Goal: Transaction & Acquisition: Purchase product/service

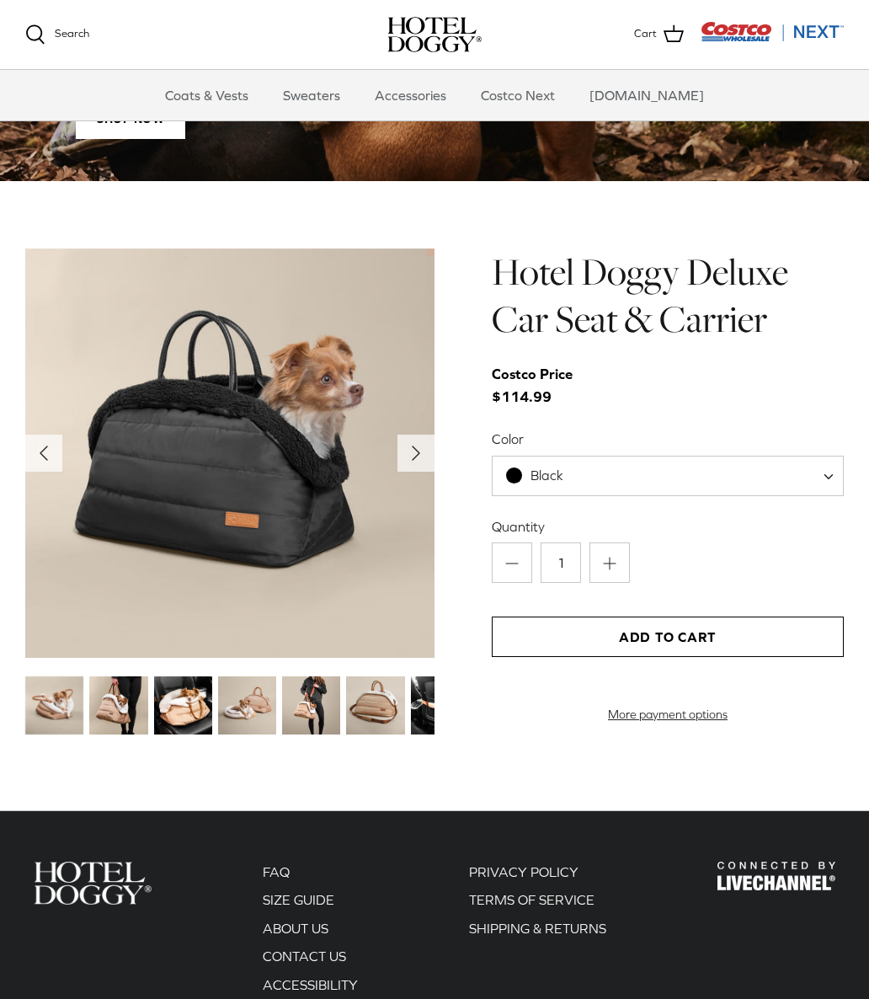
scroll to position [1468, 0]
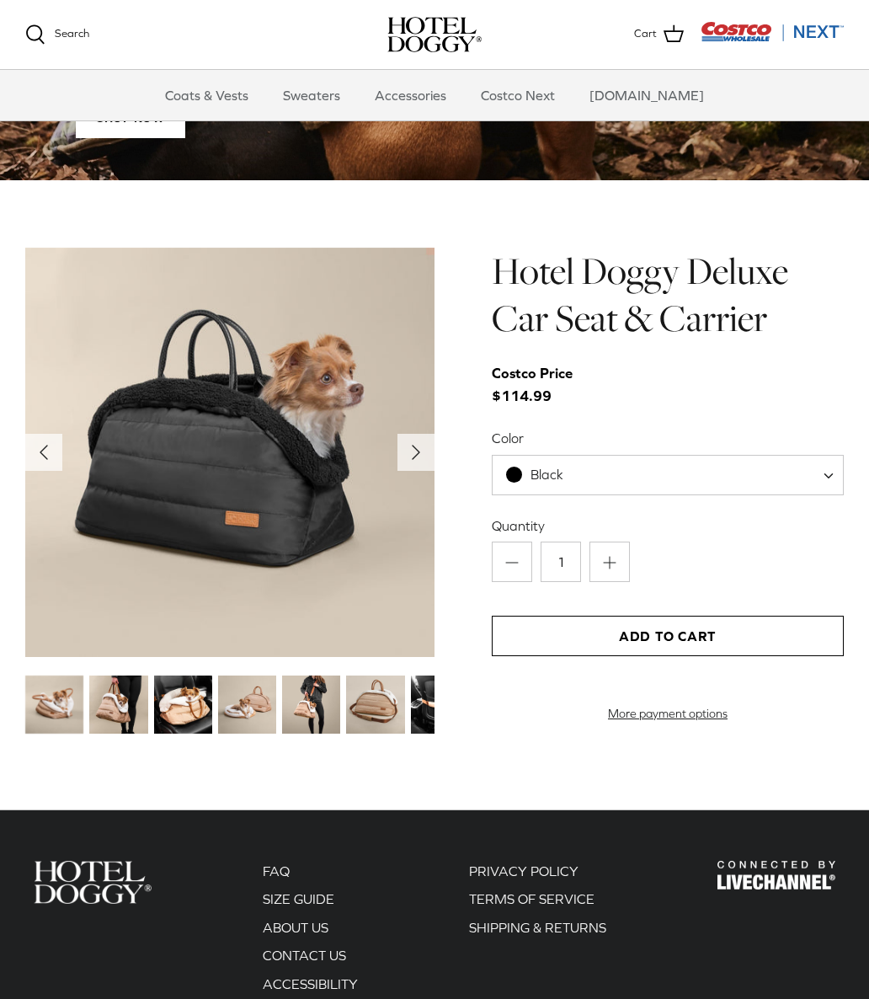
click at [136, 687] on img at bounding box center [118, 705] width 58 height 58
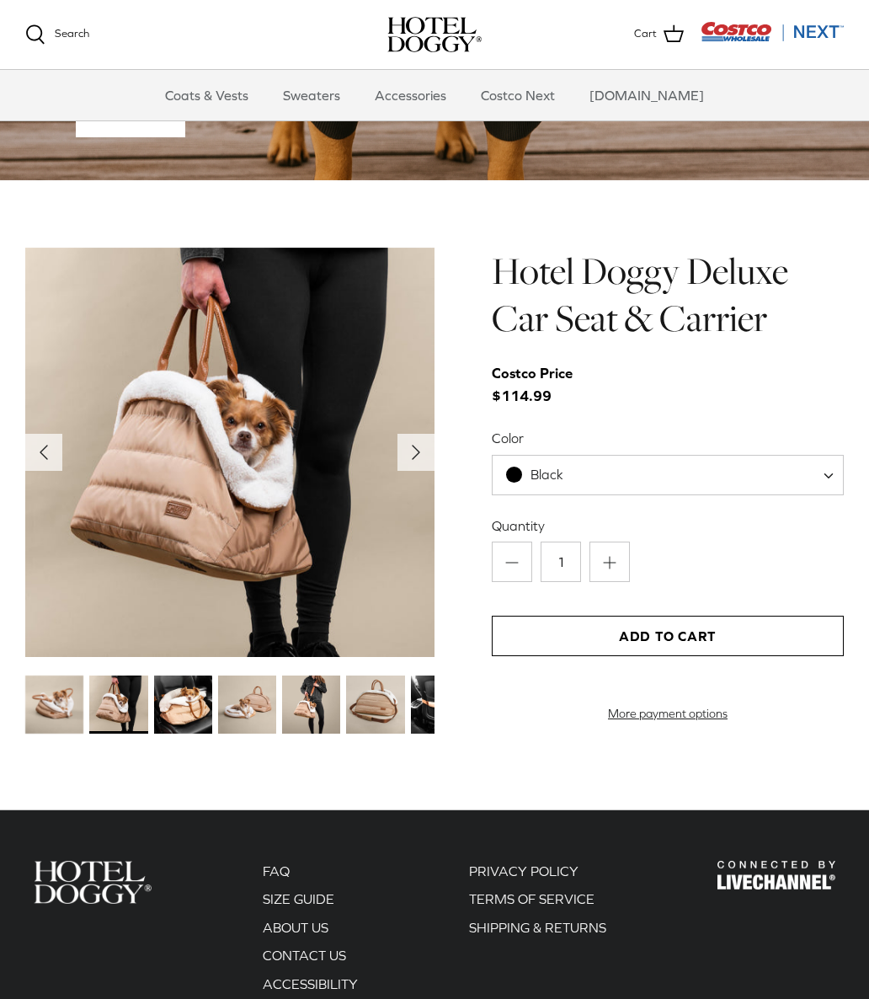
click at [252, 692] on img at bounding box center [247, 705] width 58 height 58
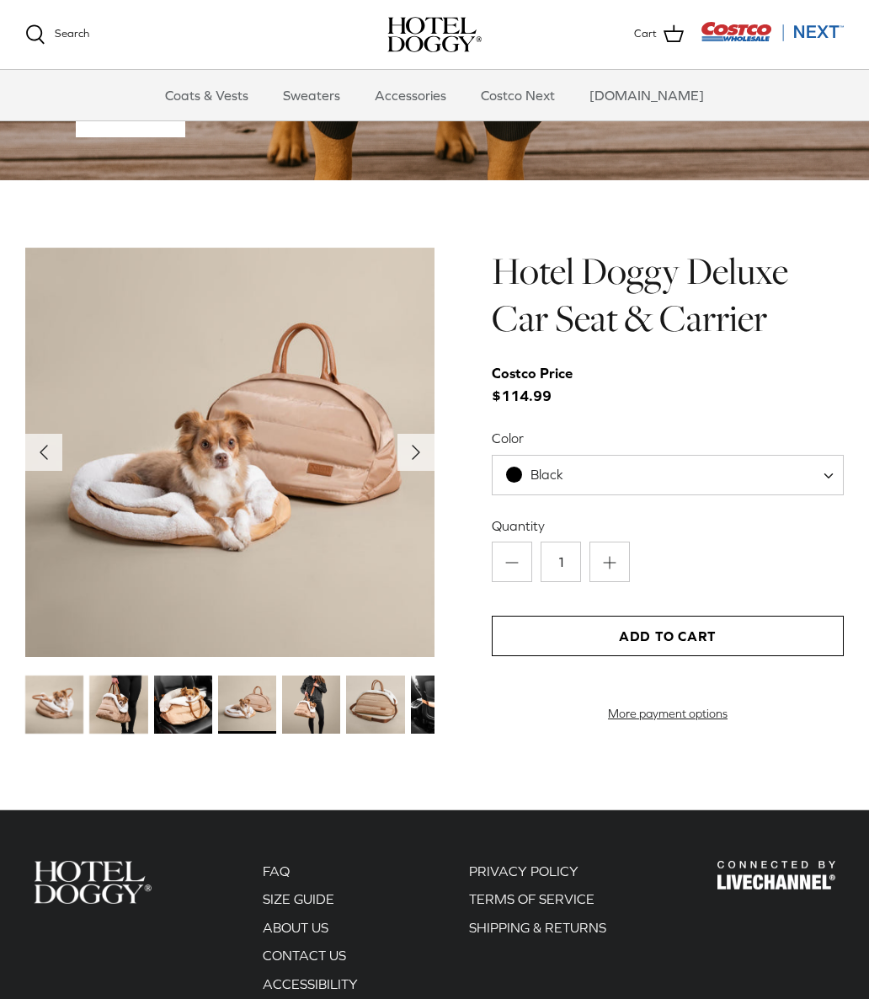
click at [332, 697] on img at bounding box center [311, 705] width 58 height 58
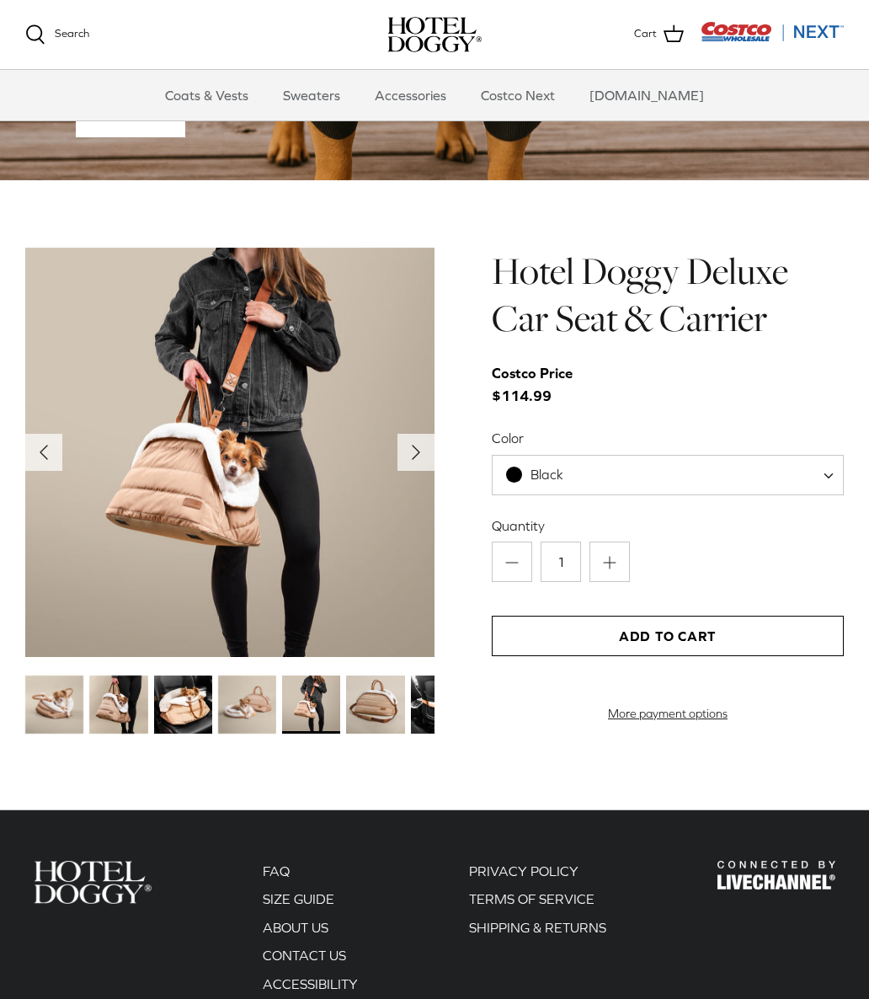
click at [383, 685] on img at bounding box center [375, 705] width 58 height 58
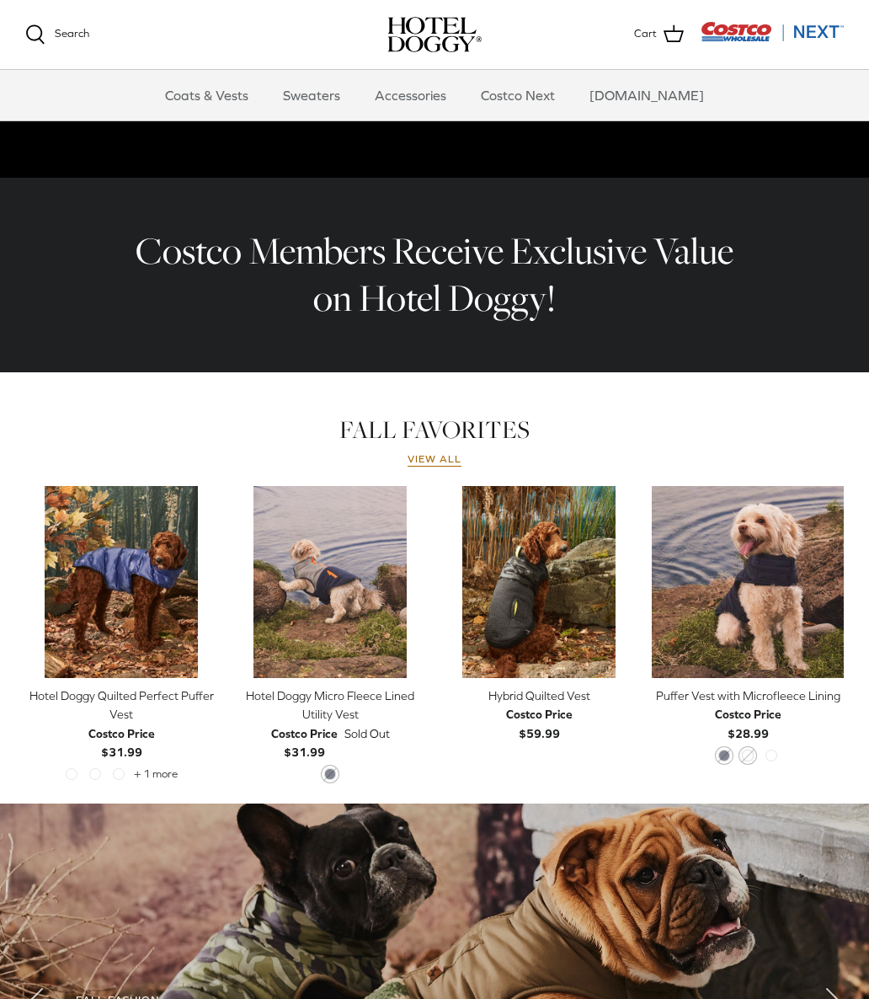
scroll to position [442, 0]
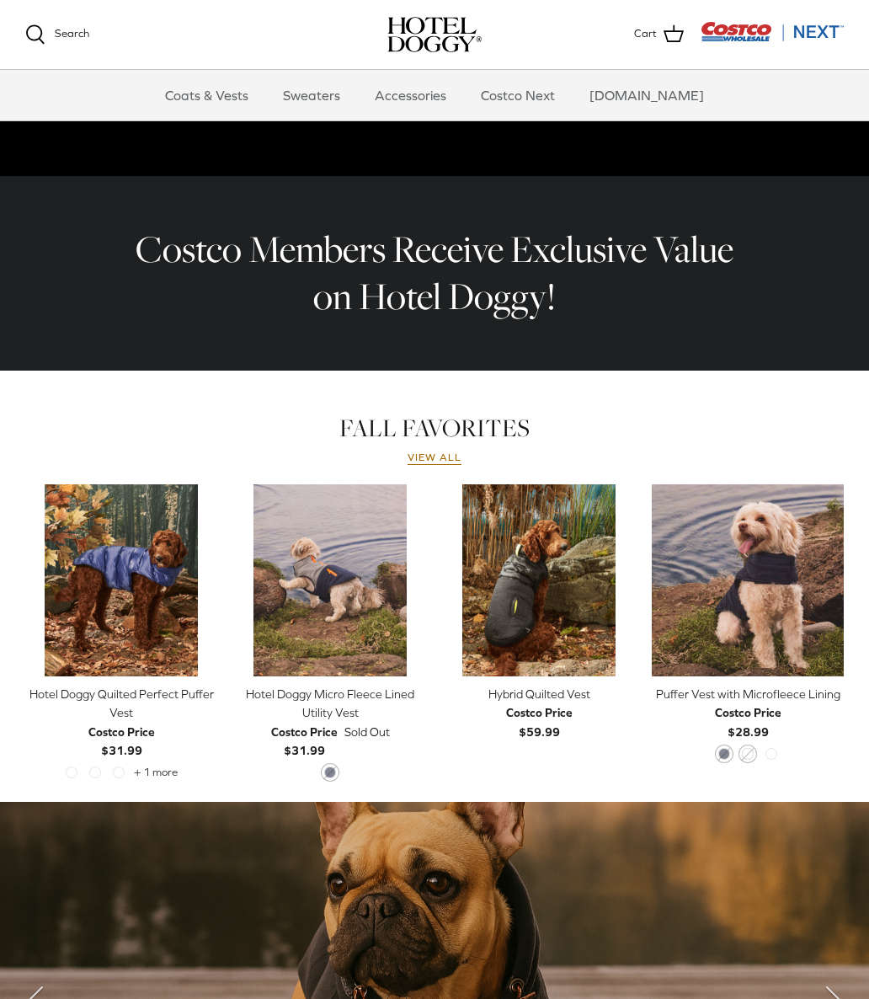
click at [763, 740] on span "Costco Price $28.99" at bounding box center [748, 722] width 67 height 38
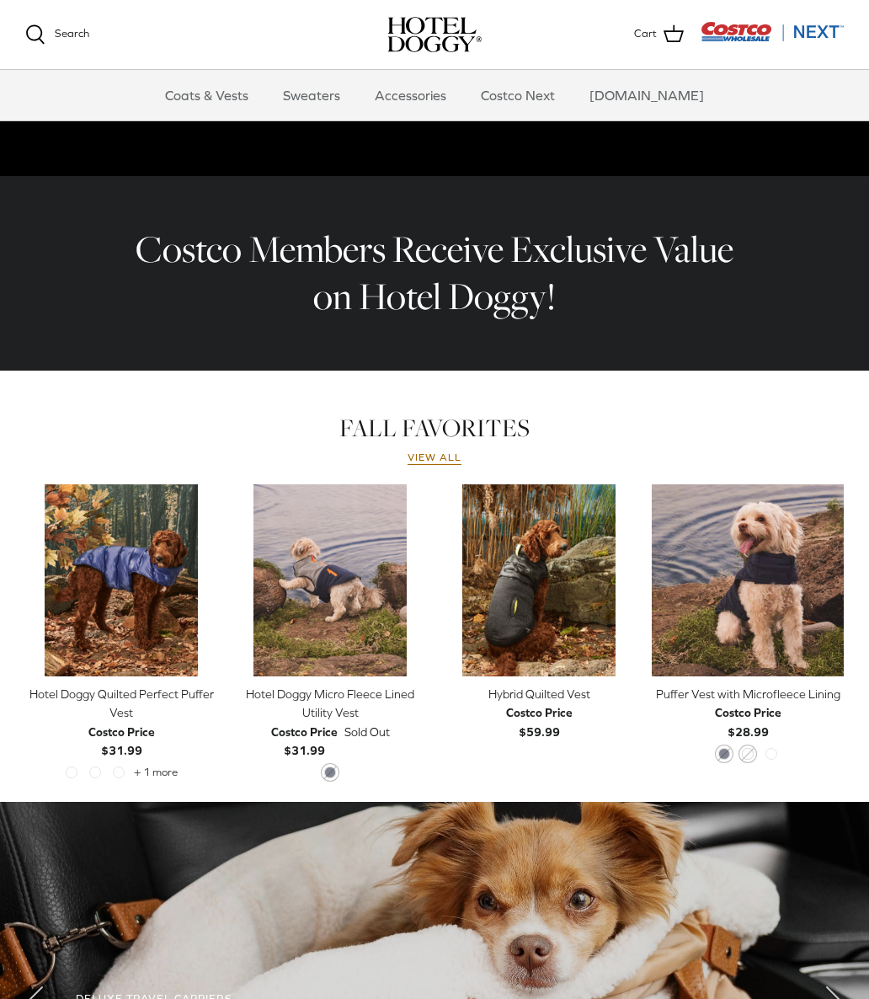
click at [540, 564] on img "Hybrid Quilted Vest" at bounding box center [539, 580] width 192 height 192
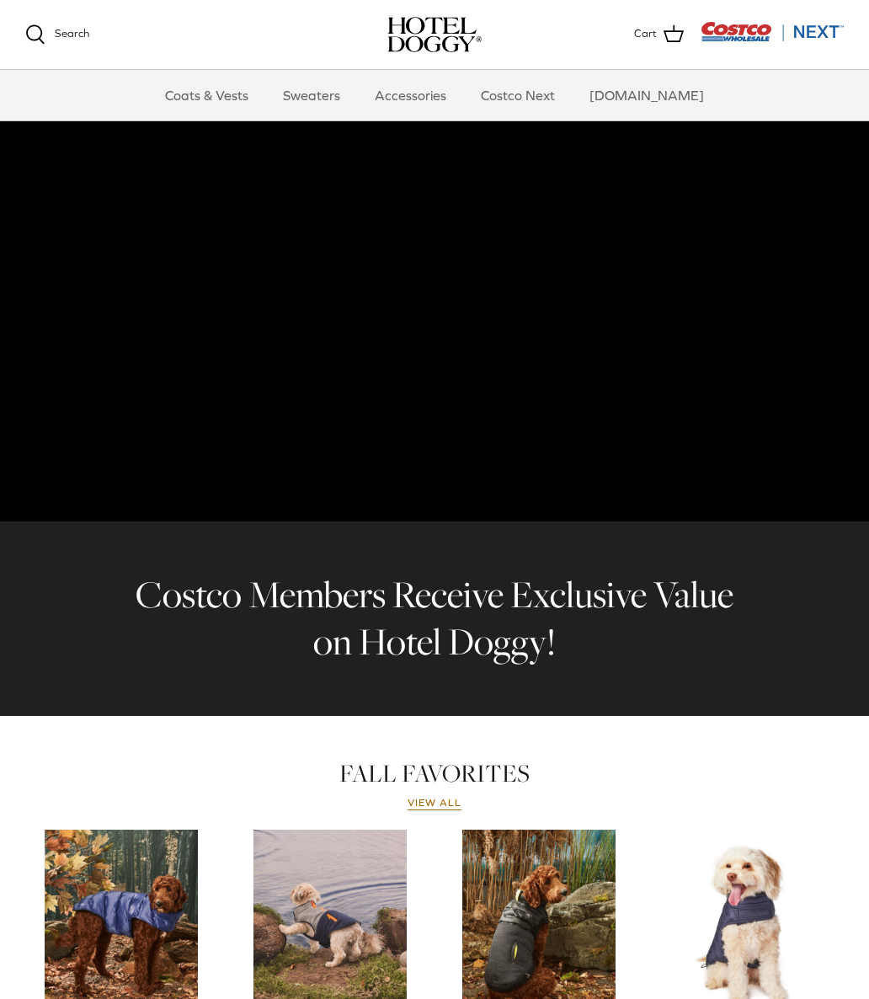
scroll to position [0, 0]
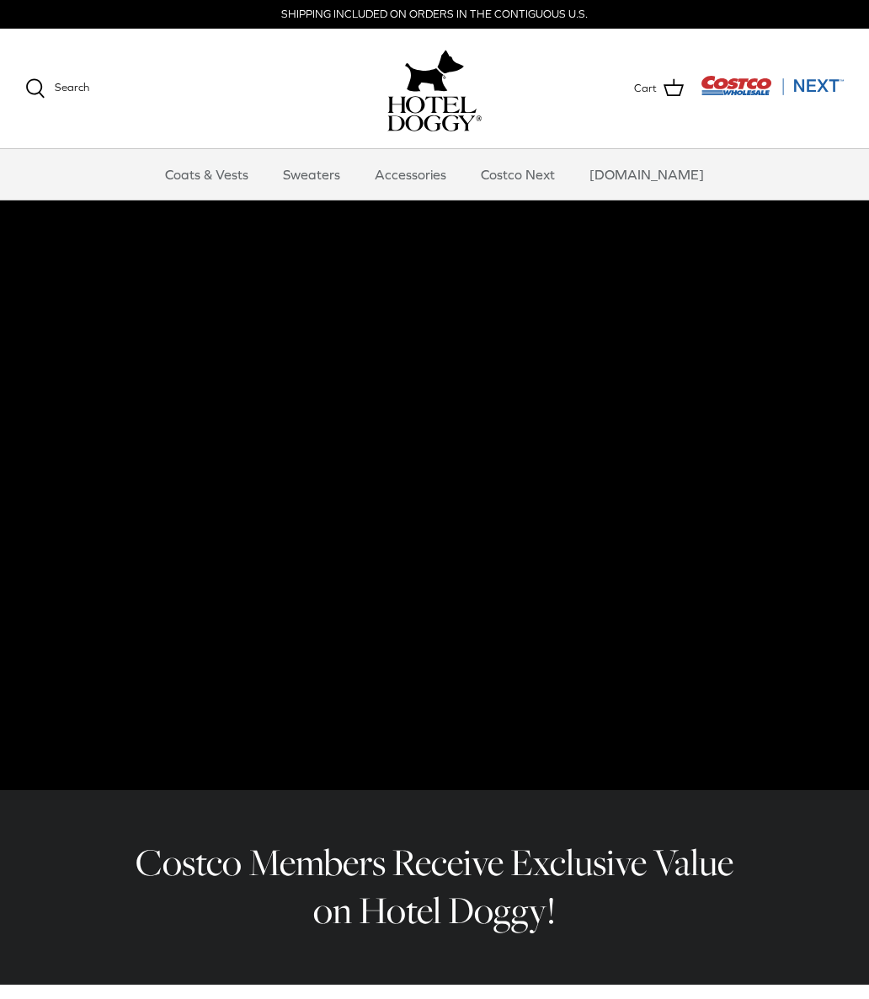
click at [417, 174] on link "Accessories" at bounding box center [411, 174] width 102 height 51
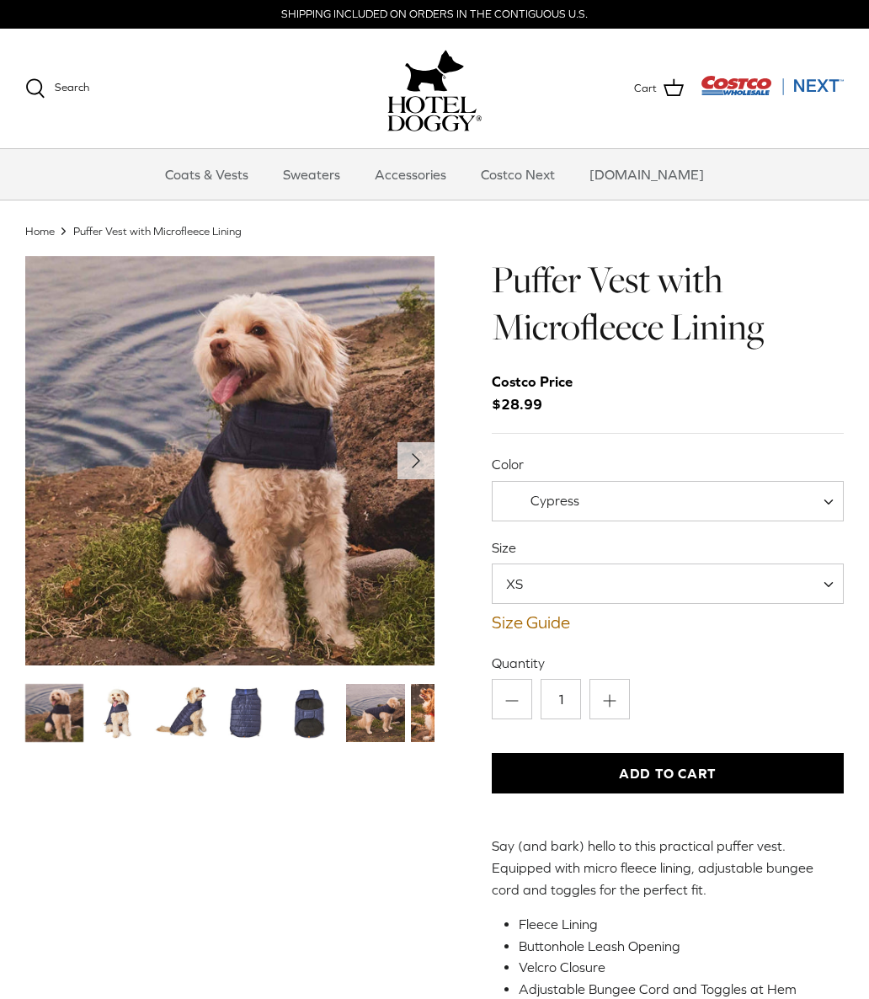
click at [745, 470] on label "Color" at bounding box center [668, 464] width 352 height 19
click at [493, 481] on select "India Ink Orange Rust Cypress" at bounding box center [492, 481] width 1 height 1
click at [748, 496] on span "Cypress" at bounding box center [668, 501] width 352 height 40
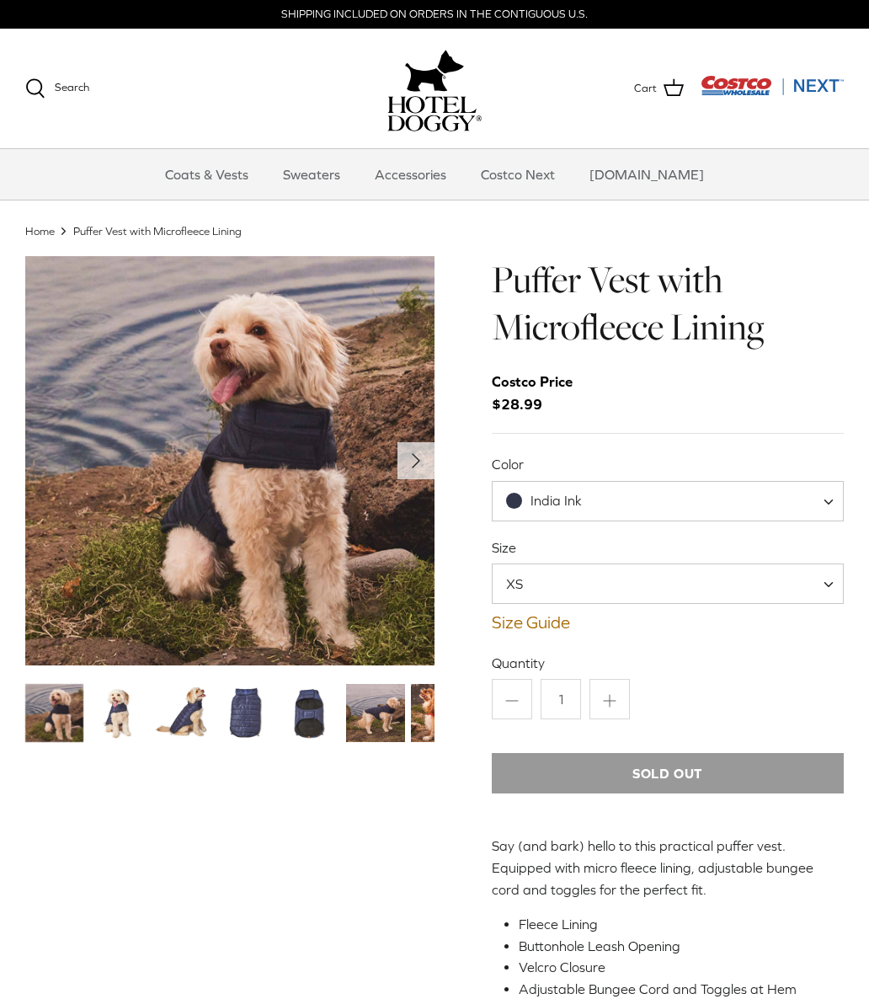
click at [740, 493] on span "India Ink" at bounding box center [668, 501] width 352 height 40
click at [745, 489] on span "Orange Rust" at bounding box center [668, 501] width 352 height 40
select select "Cypress"
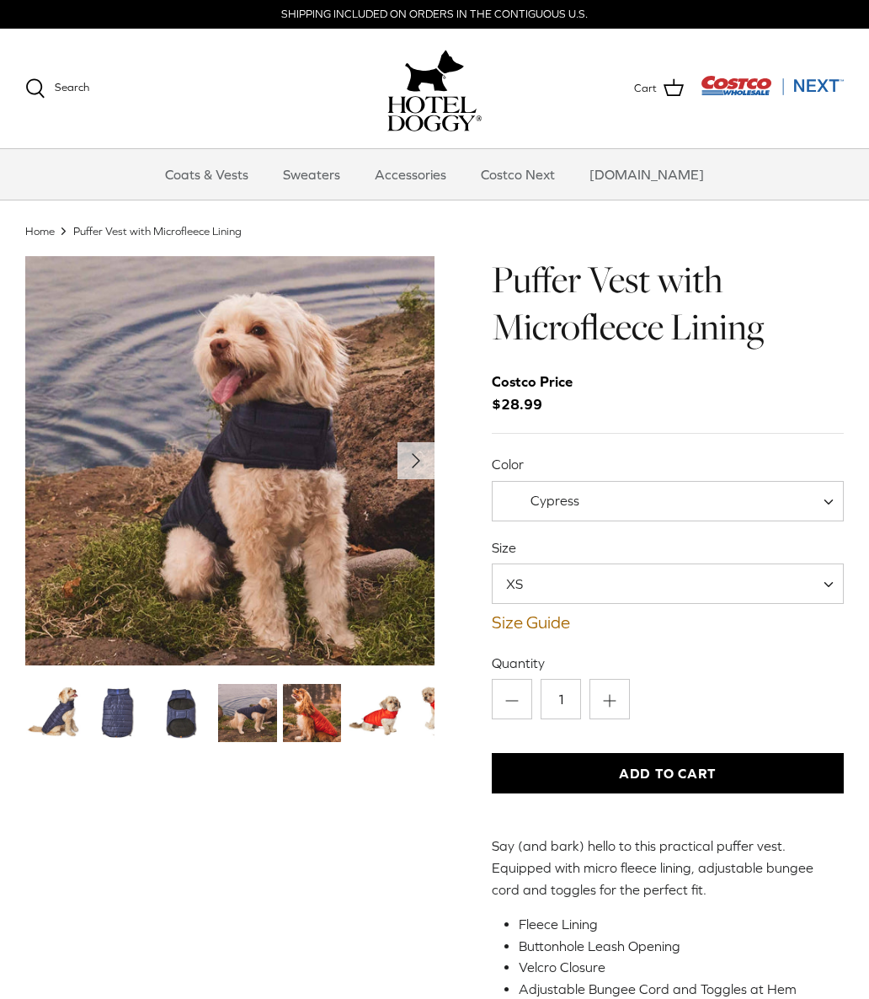
click at [302, 715] on img "Thumbnail Link" at bounding box center [312, 713] width 58 height 58
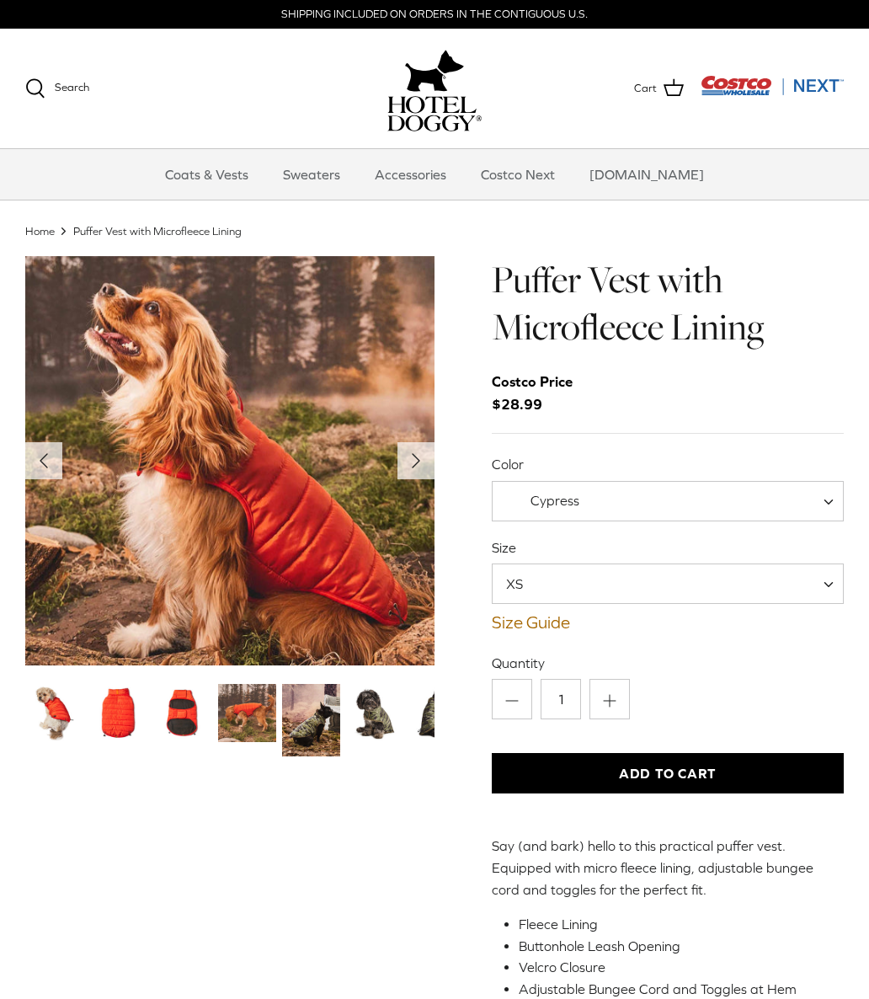
click at [311, 723] on img "Thumbnail Link" at bounding box center [311, 720] width 58 height 73
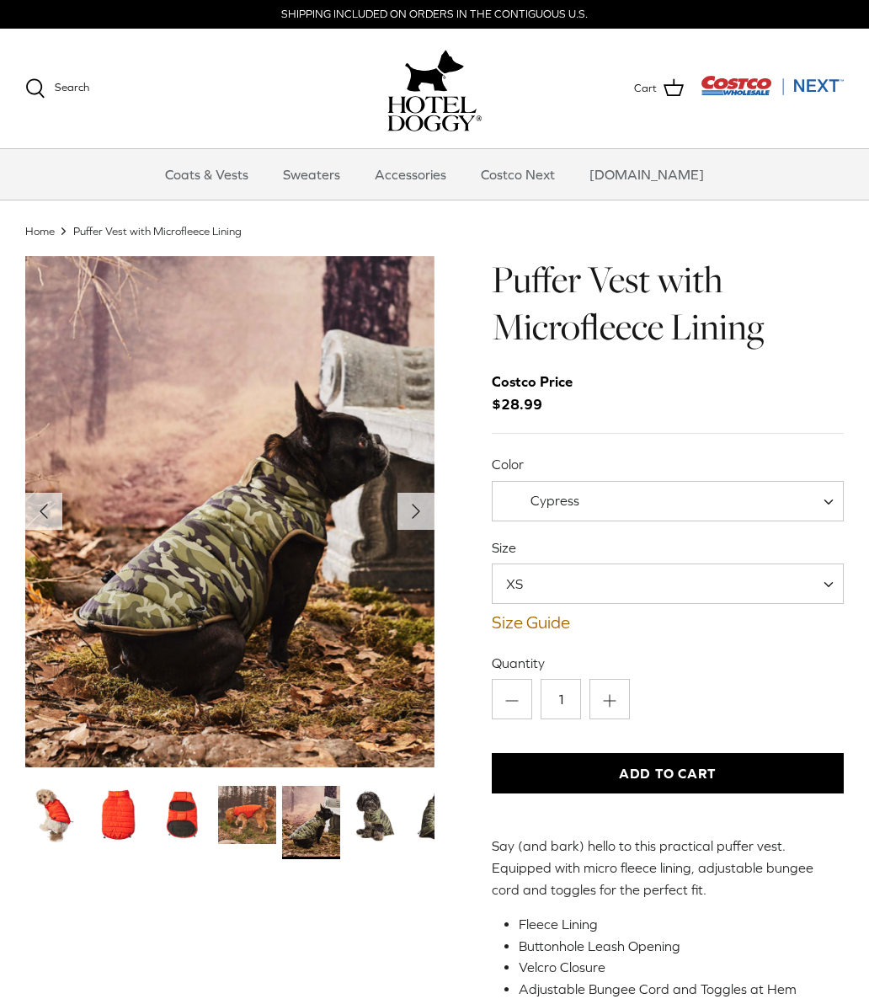
scroll to position [3, 0]
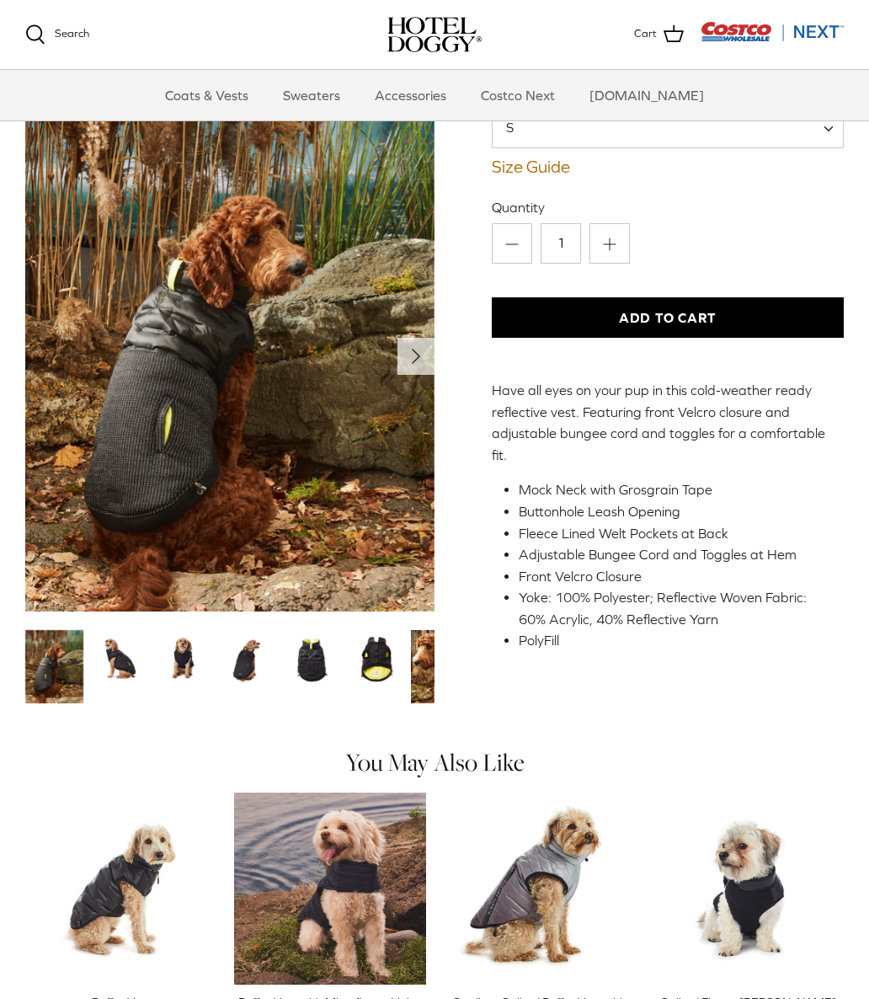
scroll to position [170, 0]
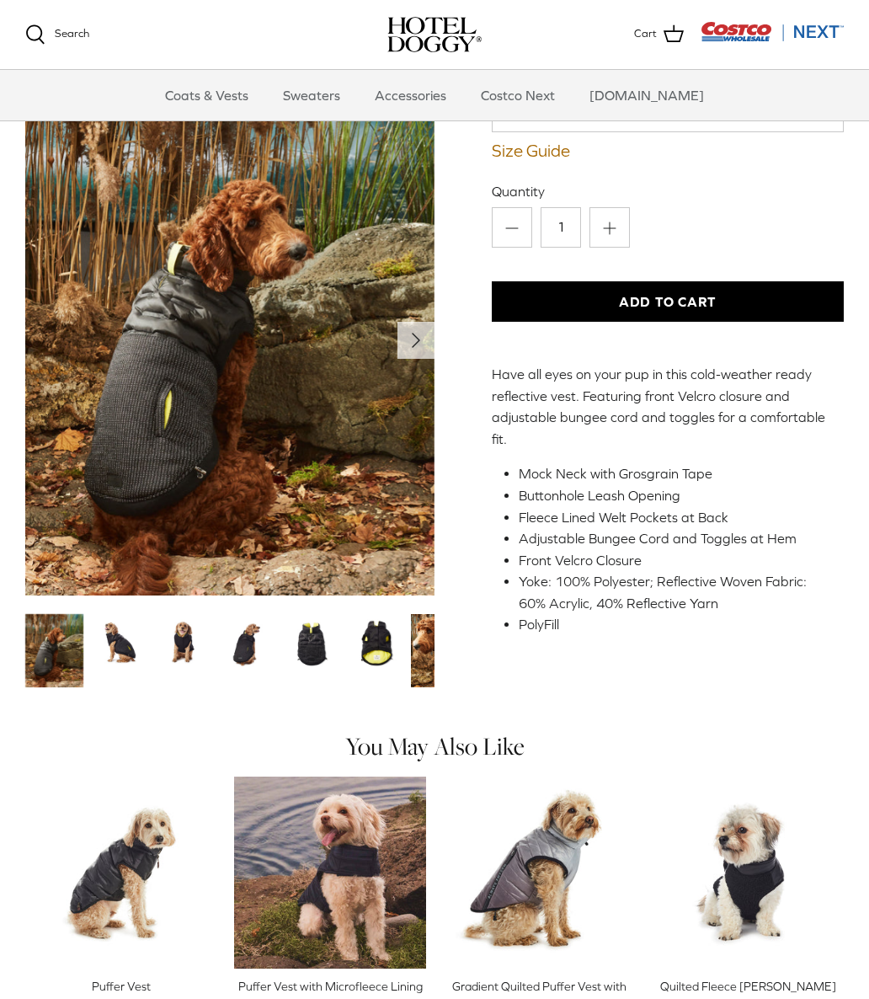
click at [195, 617] on img "Thumbnail Link" at bounding box center [183, 644] width 58 height 58
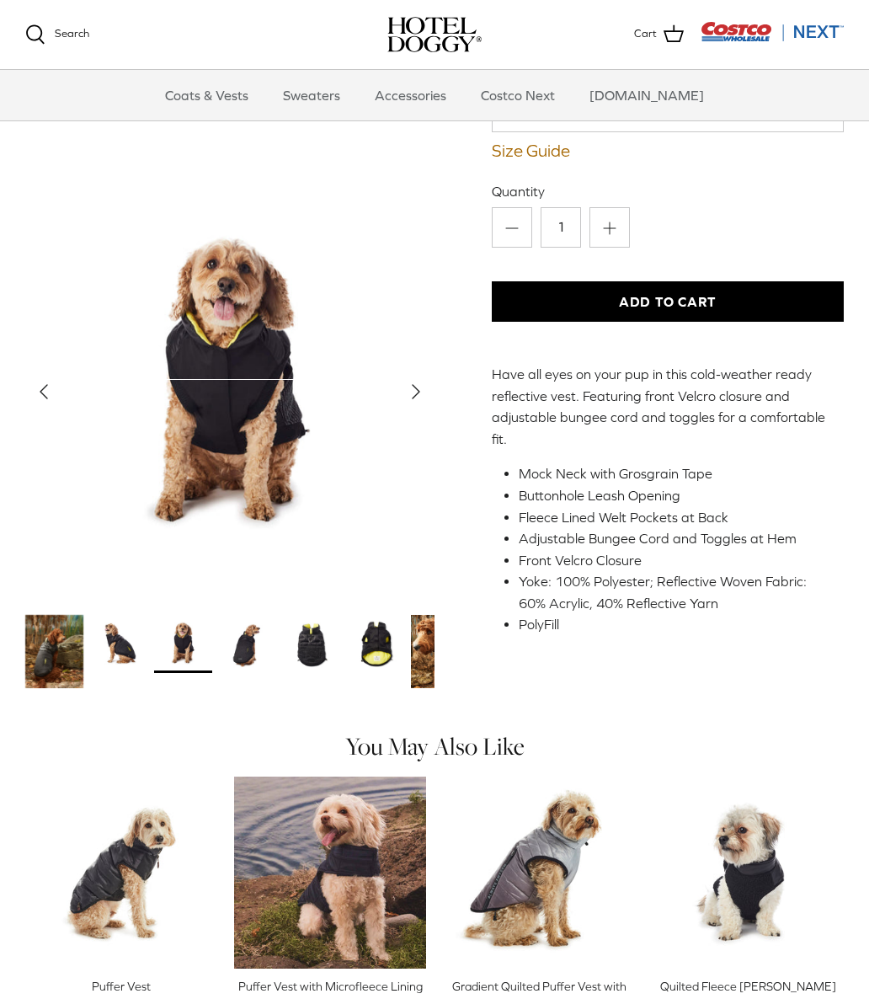
click at [261, 627] on img "Thumbnail Link" at bounding box center [247, 644] width 58 height 58
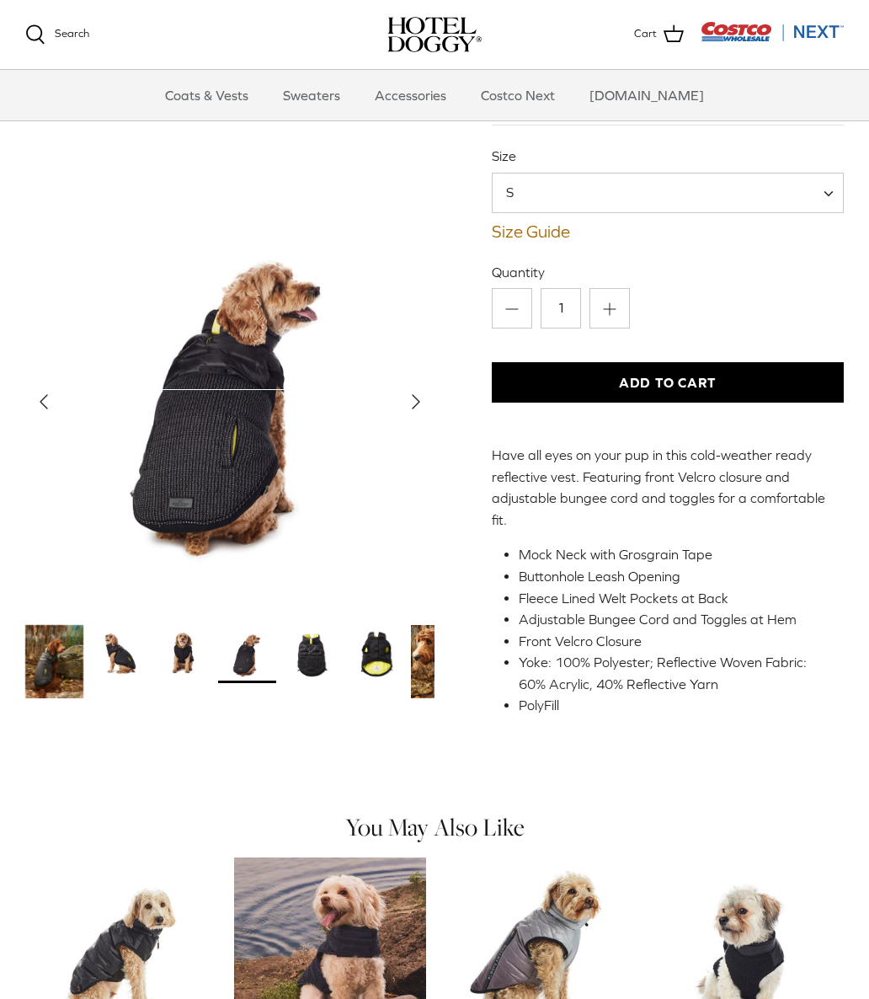
scroll to position [93, 0]
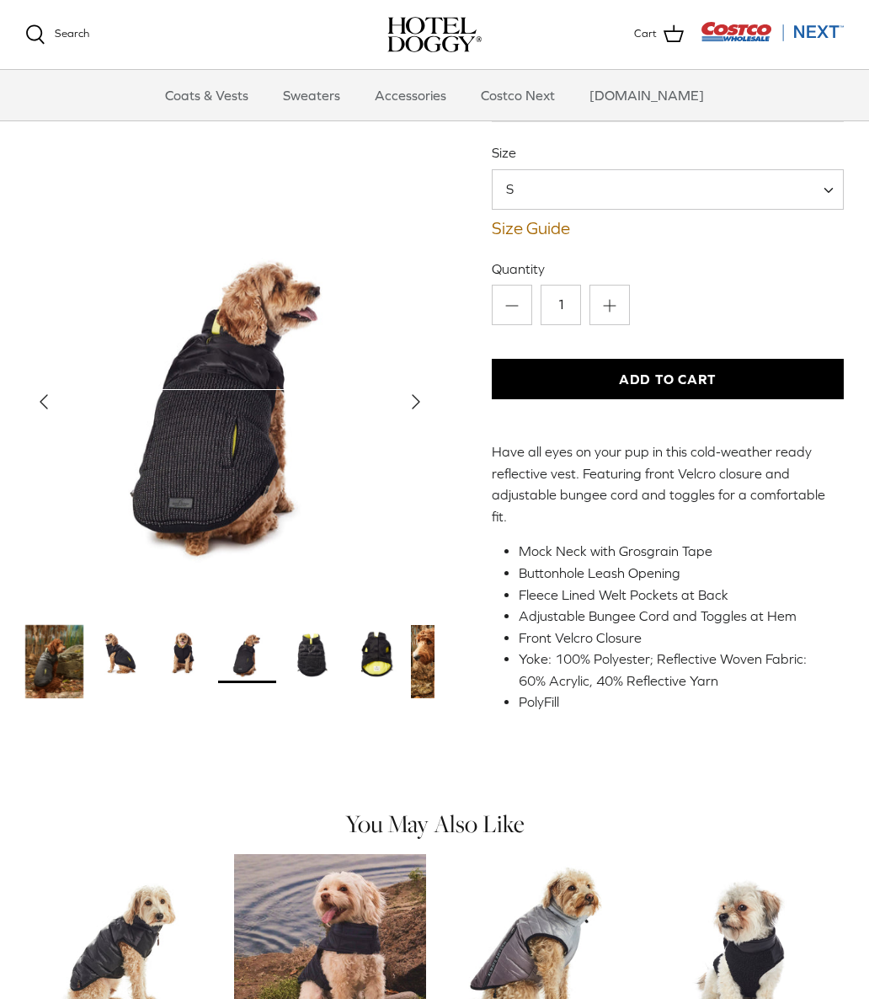
click at [526, 218] on link "Size Guide" at bounding box center [668, 228] width 352 height 20
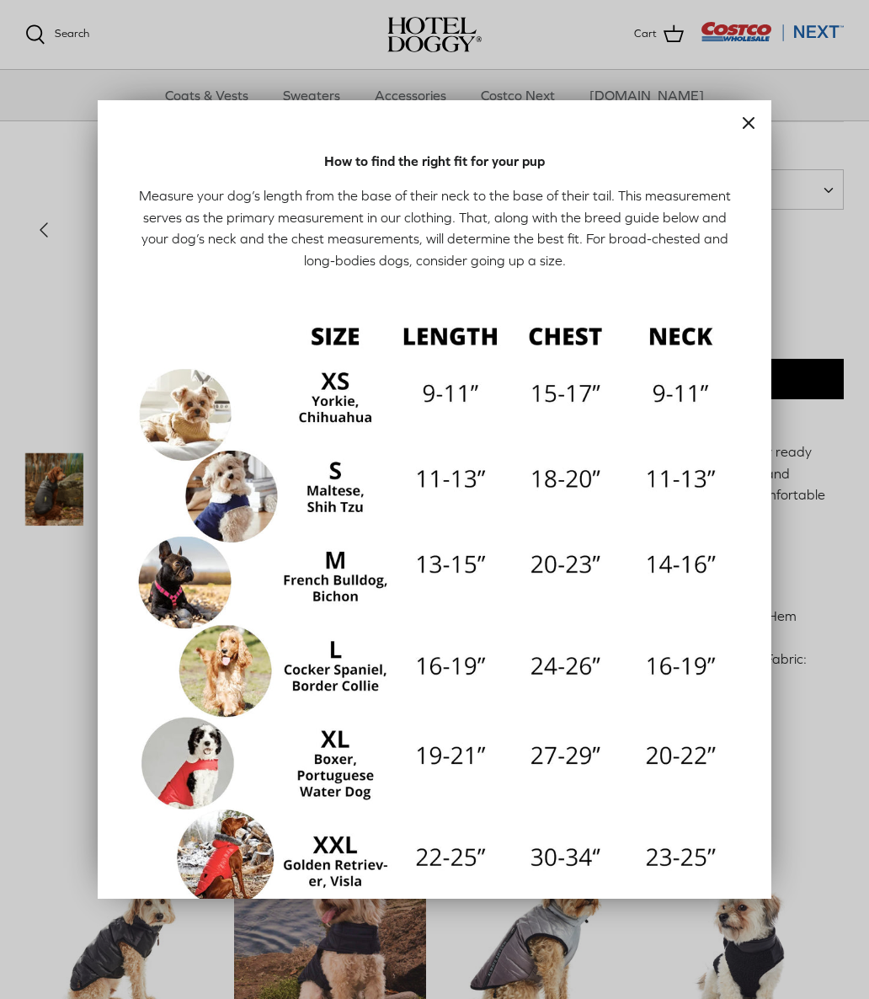
click at [109, 723] on div at bounding box center [434, 499] width 869 height 999
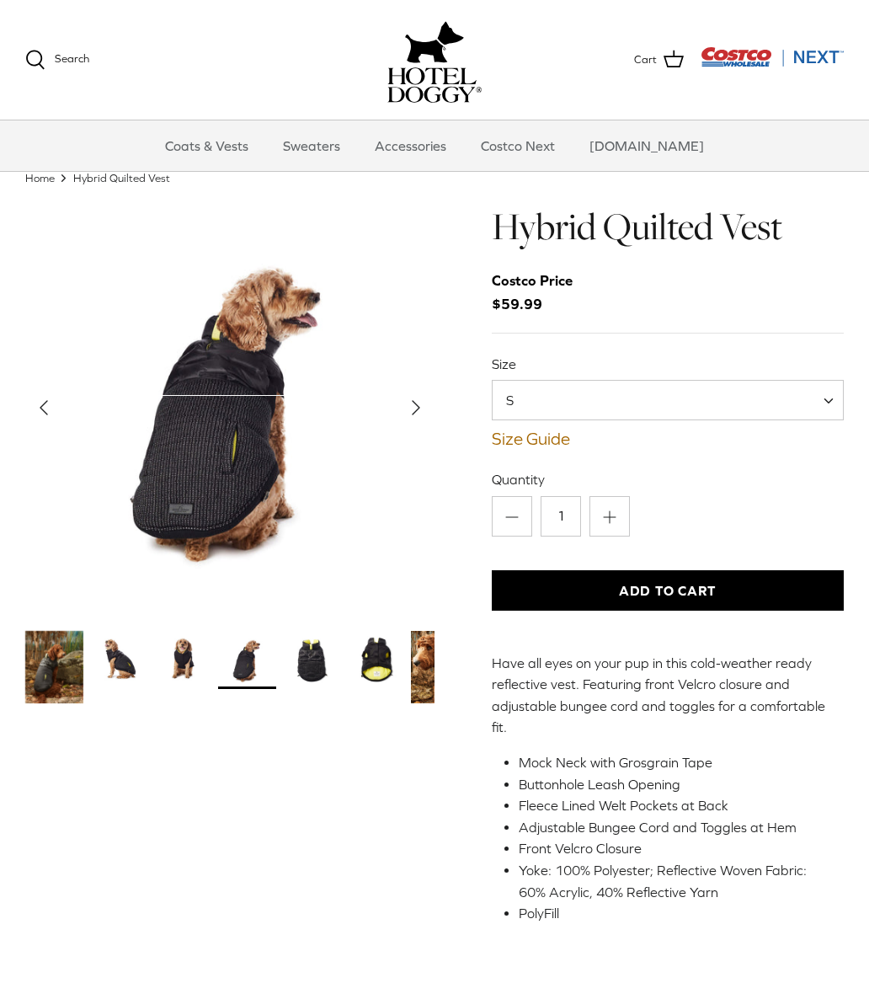
scroll to position [0, 0]
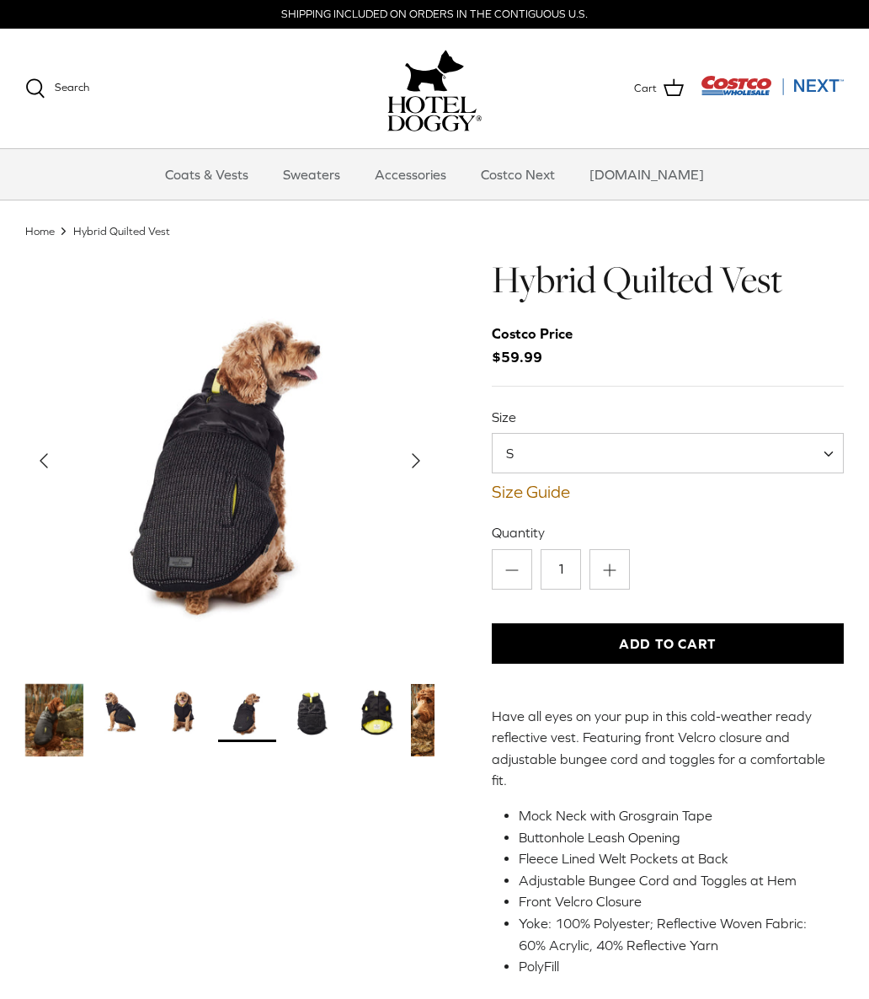
click at [789, 456] on span "S" at bounding box center [668, 453] width 352 height 40
select select "XL"
click at [63, 731] on img "Thumbnail Link" at bounding box center [54, 720] width 58 height 73
click at [79, 714] on img "Thumbnail Link" at bounding box center [54, 720] width 58 height 73
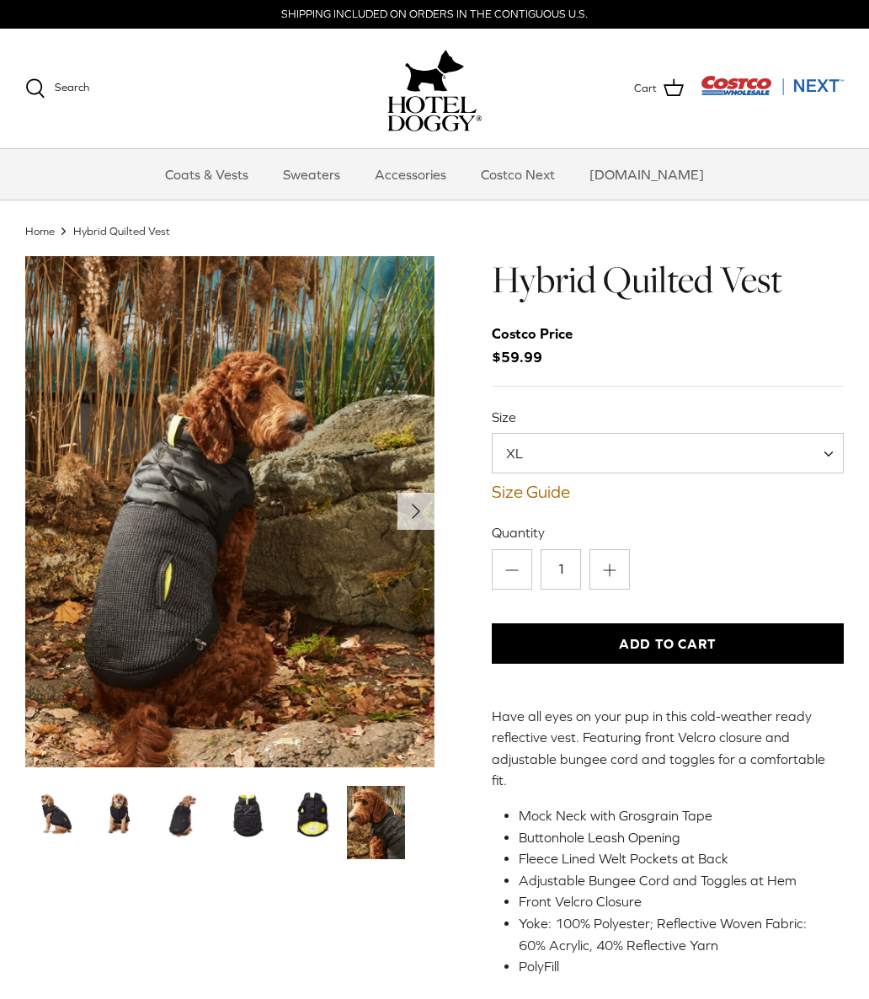
click at [29, 23] on div "SHIPPING INCLUDED ON ORDERS IN THE CONTIGUOUS U.S." at bounding box center [434, 14] width 869 height 29
click at [398, 786] on img "Thumbnail Link" at bounding box center [376, 822] width 58 height 73
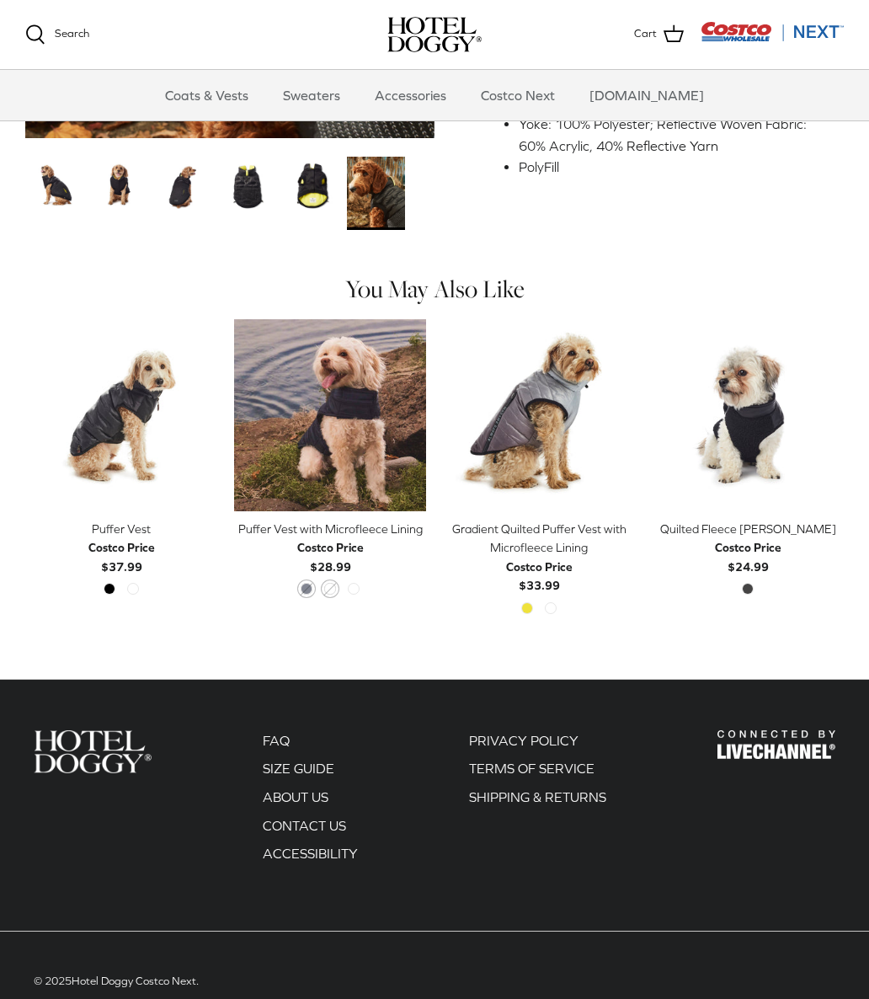
scroll to position [627, 0]
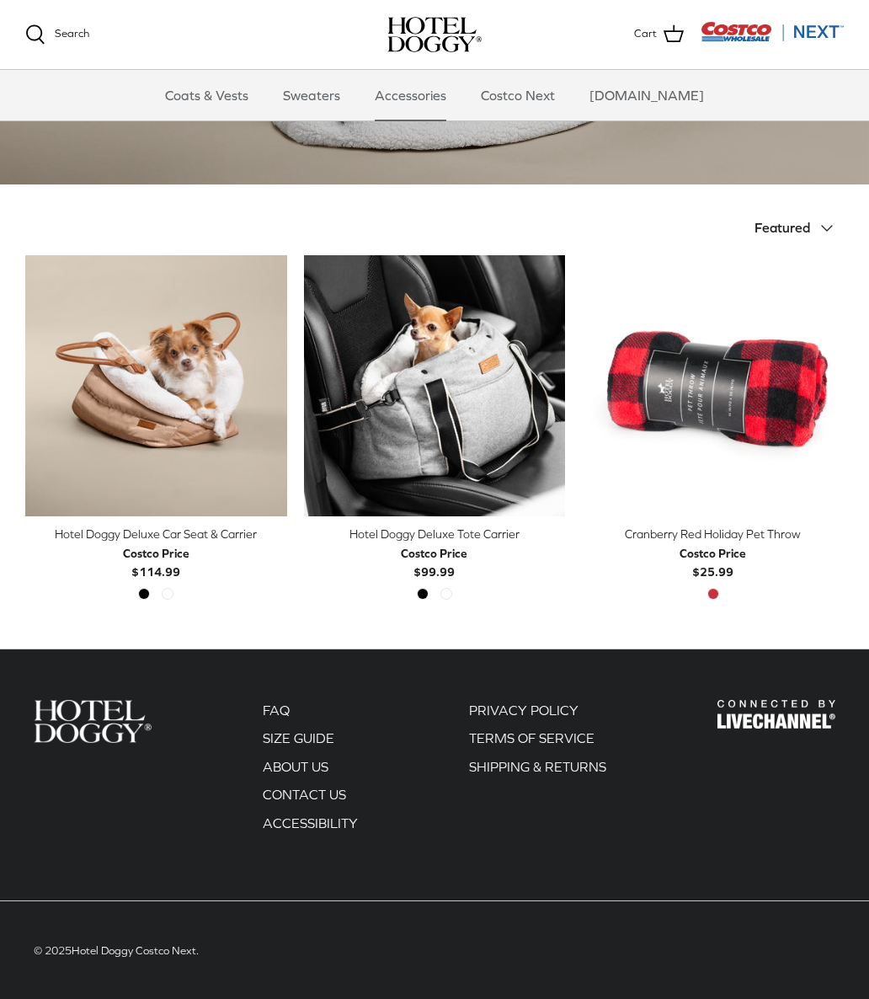
scroll to position [262, 0]
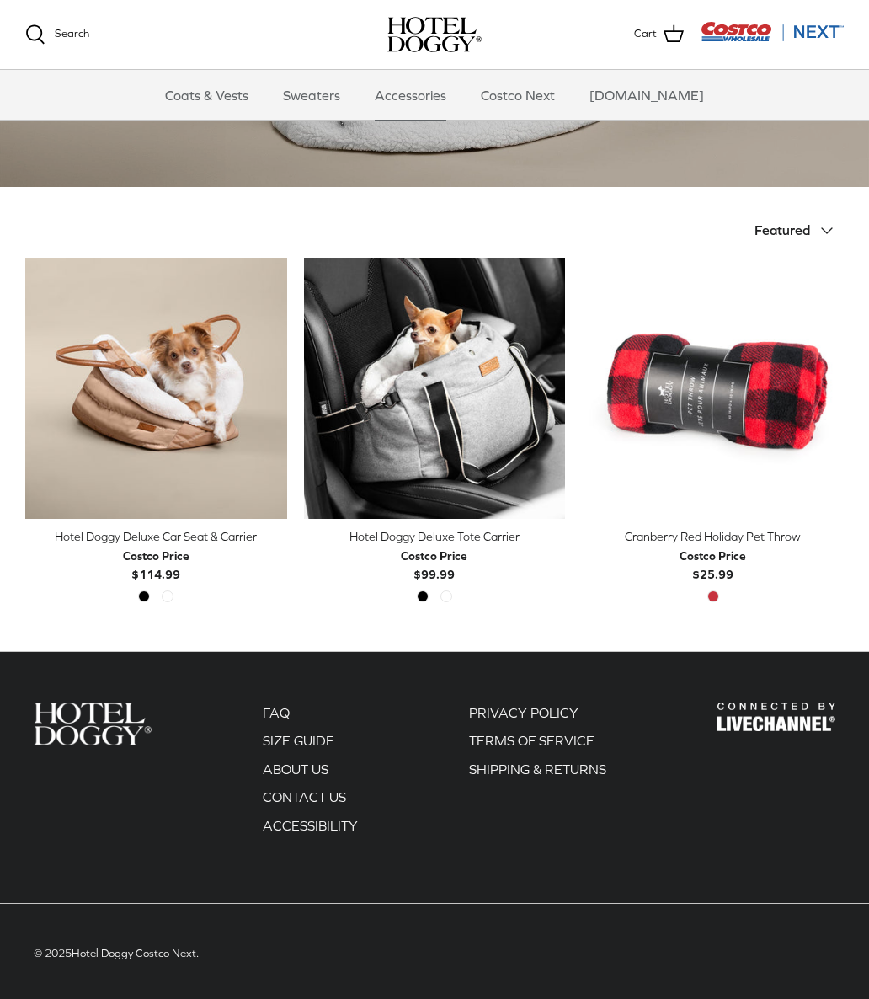
click at [506, 301] on img "Hotel Doggy Deluxe Tote Carrier" at bounding box center [435, 389] width 262 height 262
click at [73, 409] on img "Hotel Doggy Deluxe Car Seat & Carrier" at bounding box center [156, 389] width 262 height 262
click at [369, 389] on img "Hotel Doggy Deluxe Tote Carrier" at bounding box center [435, 389] width 262 height 262
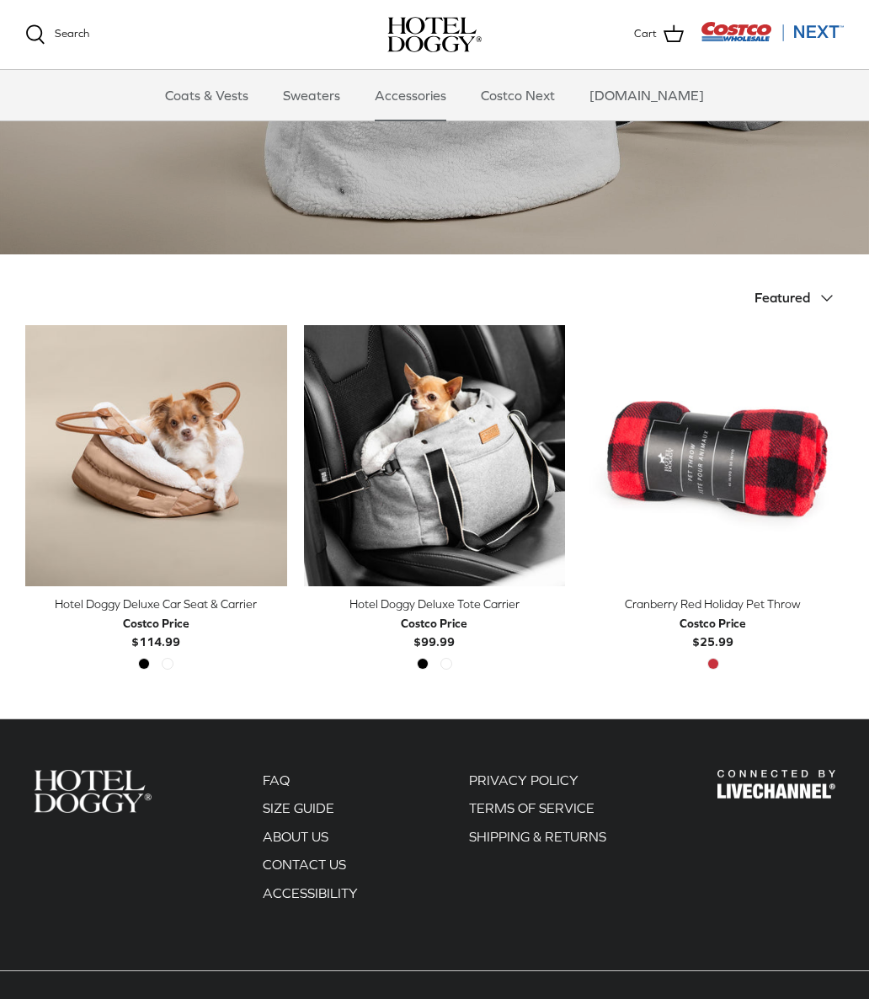
scroll to position [0, 0]
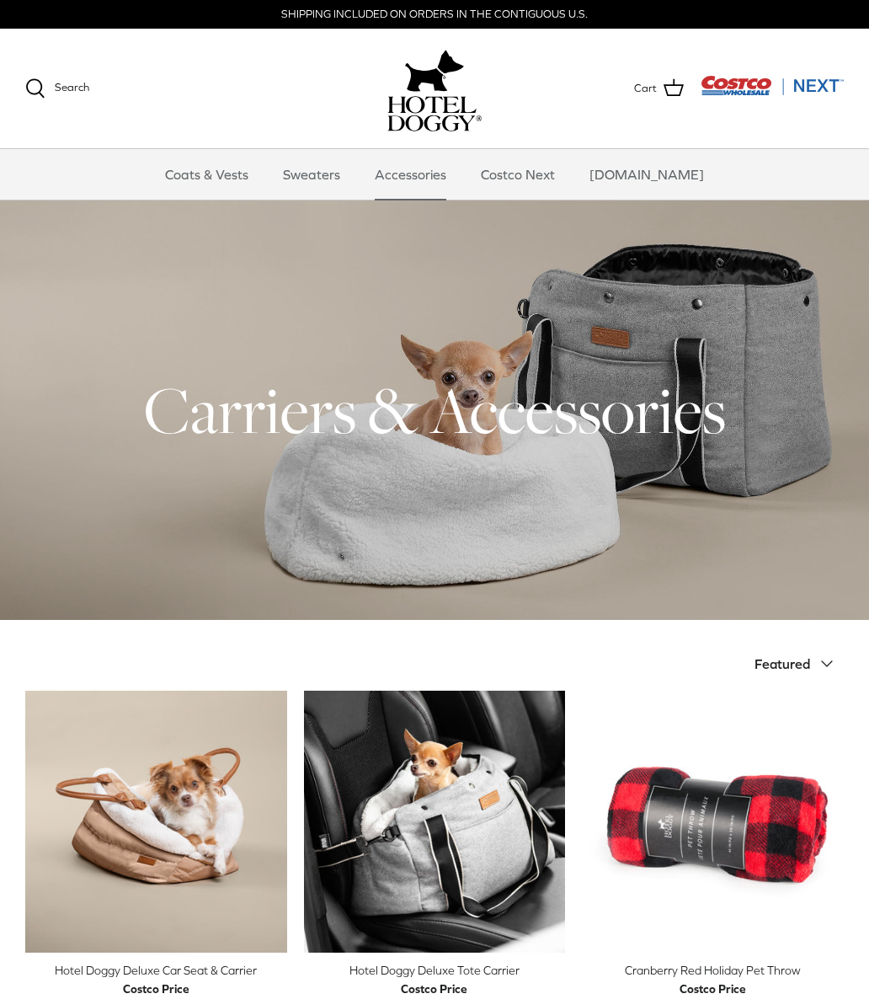
click at [570, 182] on link "Costco Next" at bounding box center [518, 174] width 104 height 51
click at [264, 174] on link "Coats & Vests" at bounding box center [207, 174] width 114 height 51
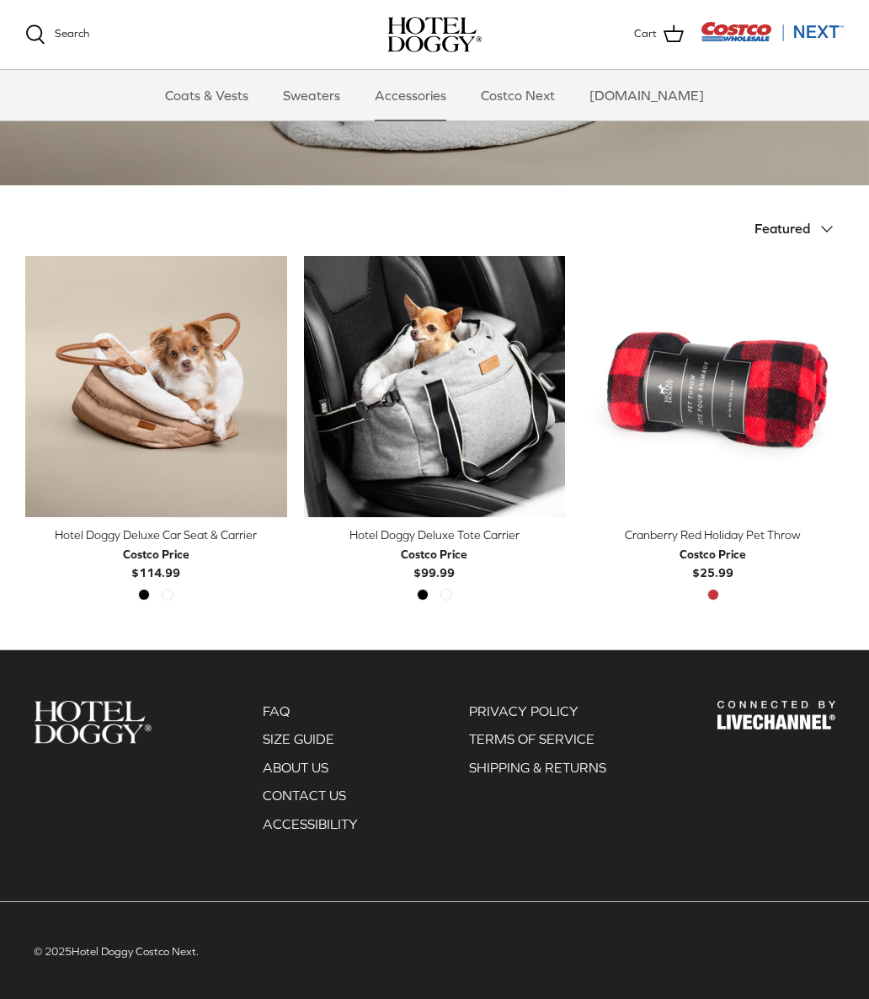
scroll to position [262, 0]
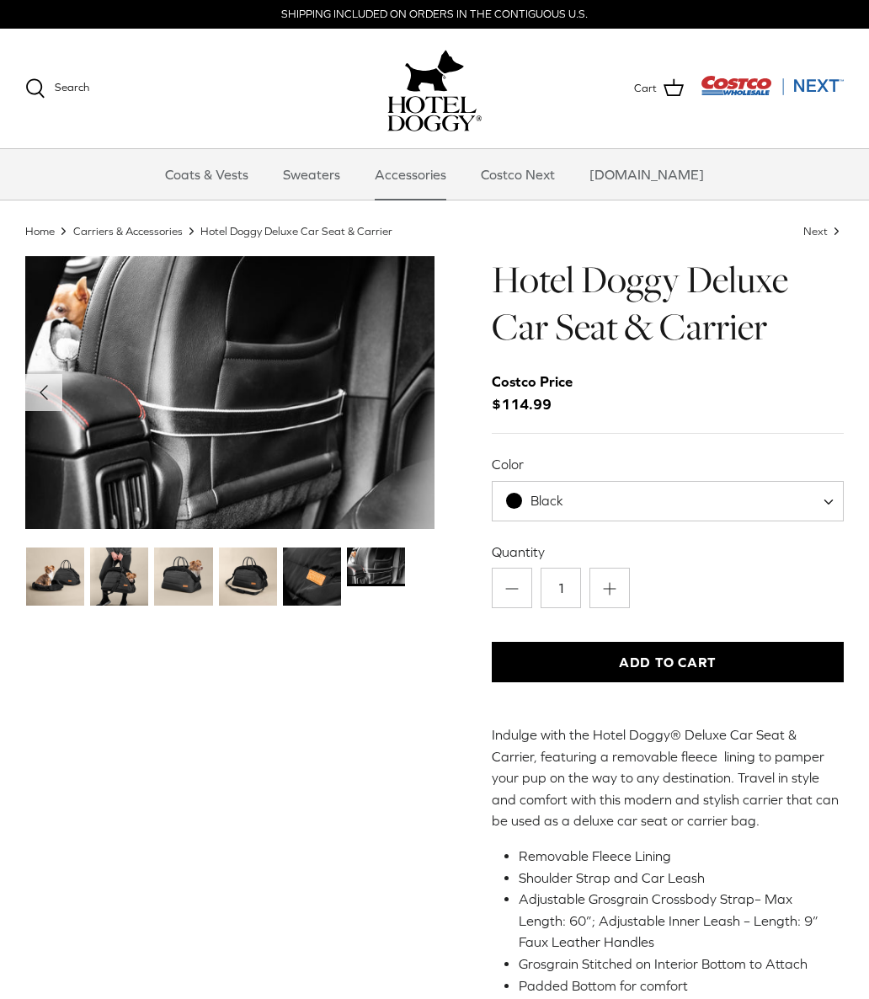
click at [58, 403] on button "Left" at bounding box center [43, 392] width 37 height 37
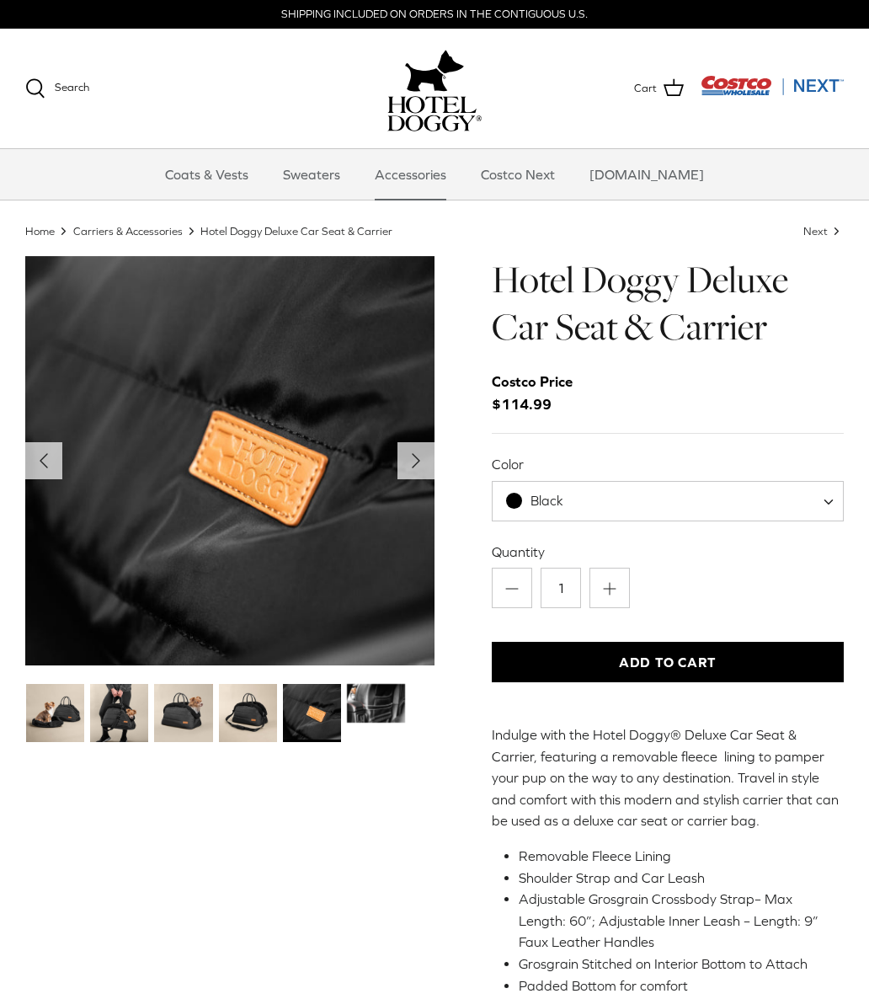
click at [61, 460] on button "Left" at bounding box center [43, 460] width 37 height 37
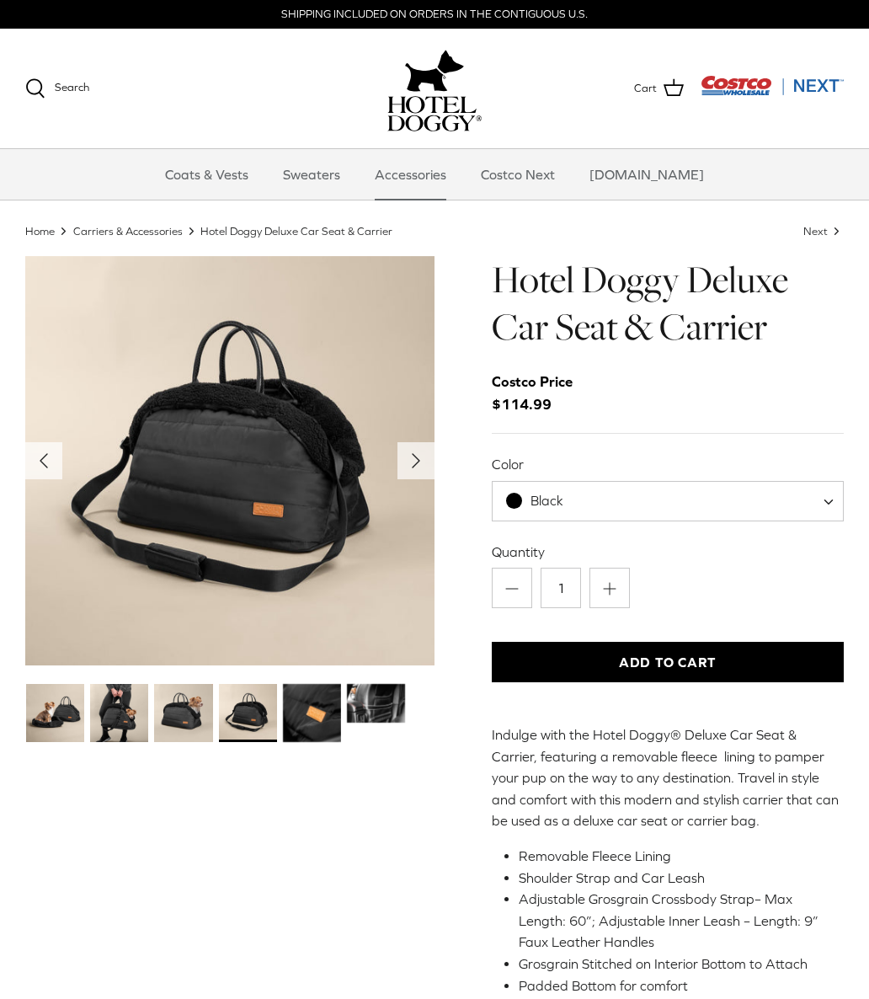
click at [51, 457] on icon "Left" at bounding box center [43, 460] width 27 height 27
click at [46, 456] on polyline "Previous" at bounding box center [43, 460] width 7 height 13
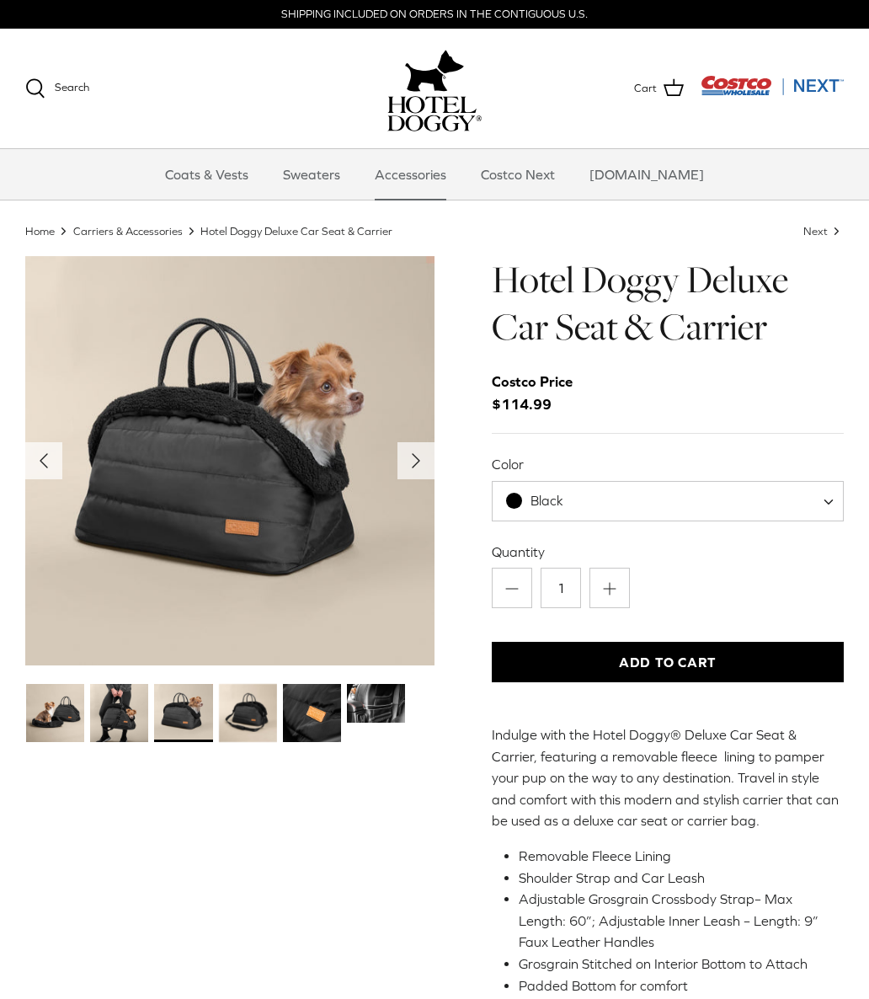
click at [42, 452] on icon "Left" at bounding box center [43, 460] width 27 height 27
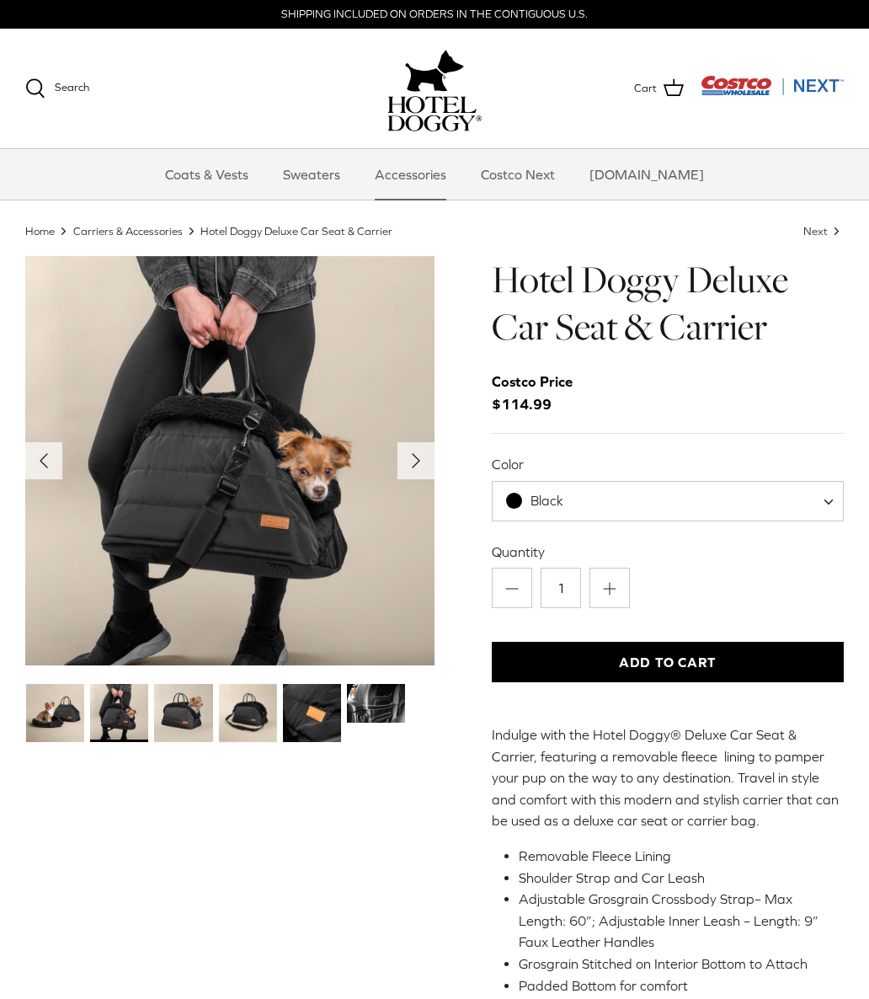
click at [46, 451] on icon "Left" at bounding box center [43, 460] width 27 height 27
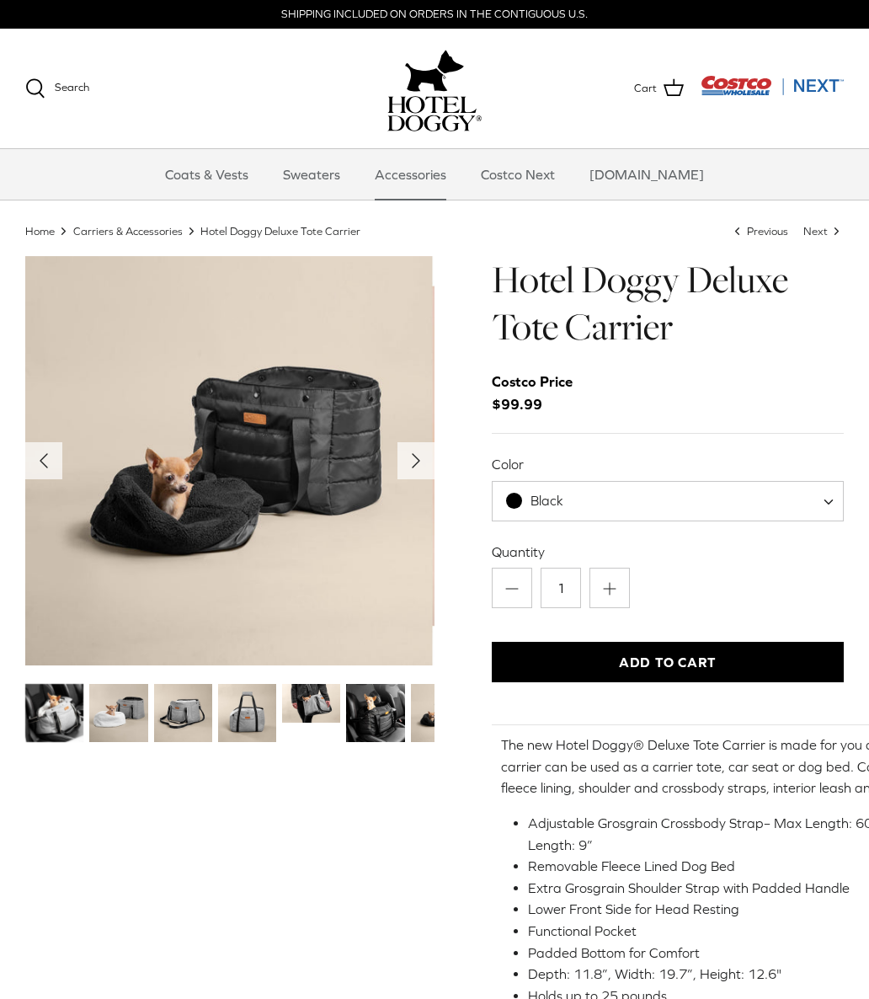
click at [381, 718] on img "Thumbnail Link" at bounding box center [375, 713] width 58 height 58
click at [389, 704] on img "Thumbnail Link" at bounding box center [375, 713] width 58 height 58
click at [292, 723] on link "Thumbnail Link" at bounding box center [311, 703] width 58 height 39
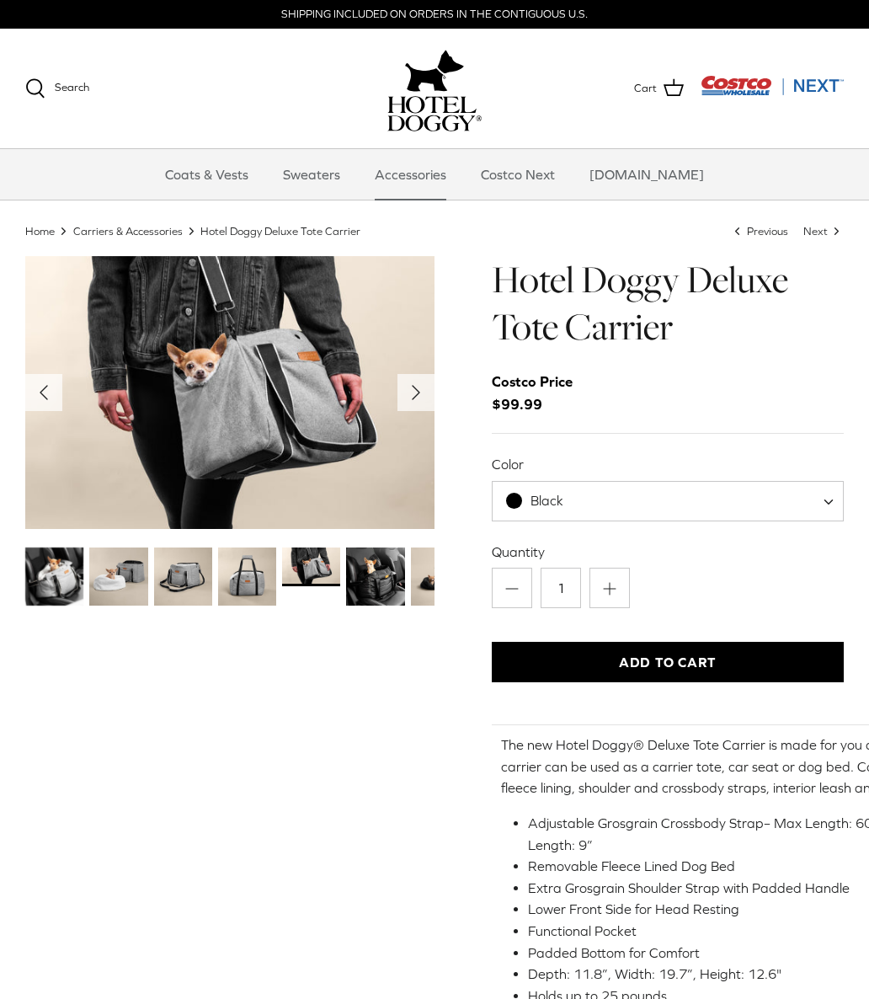
click at [248, 567] on img "Thumbnail Link" at bounding box center [247, 576] width 58 height 58
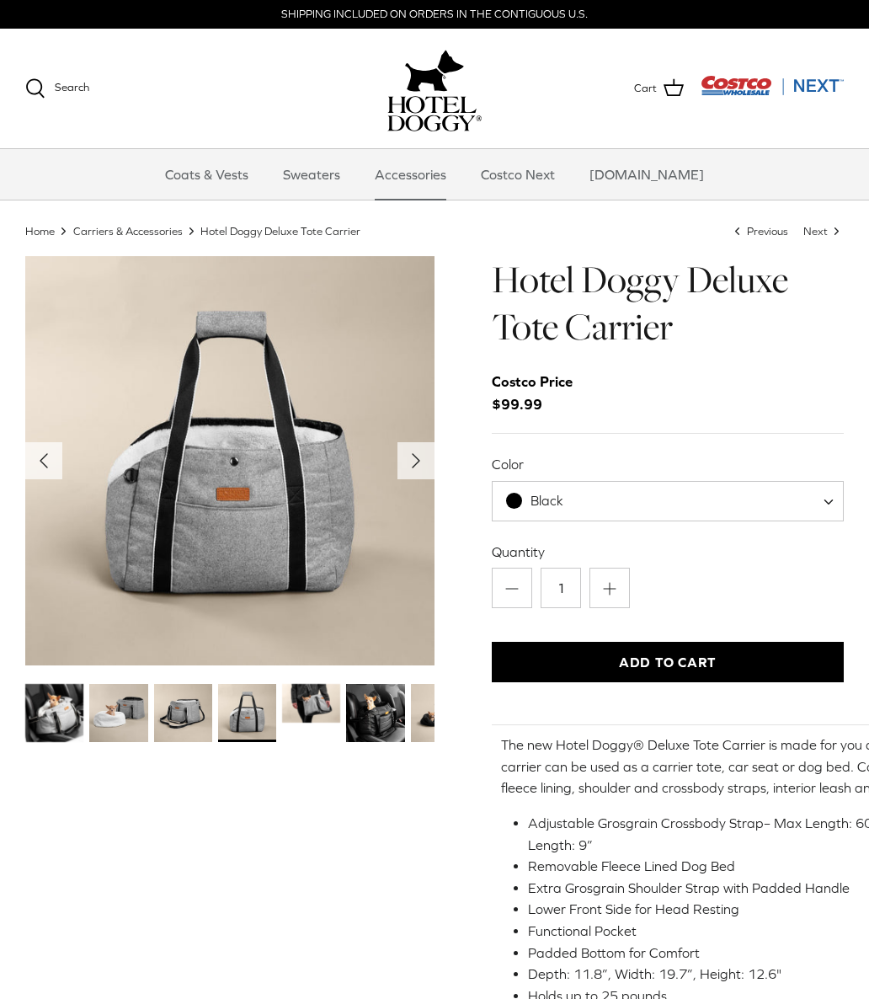
click at [163, 703] on img "Thumbnail Link" at bounding box center [183, 713] width 58 height 58
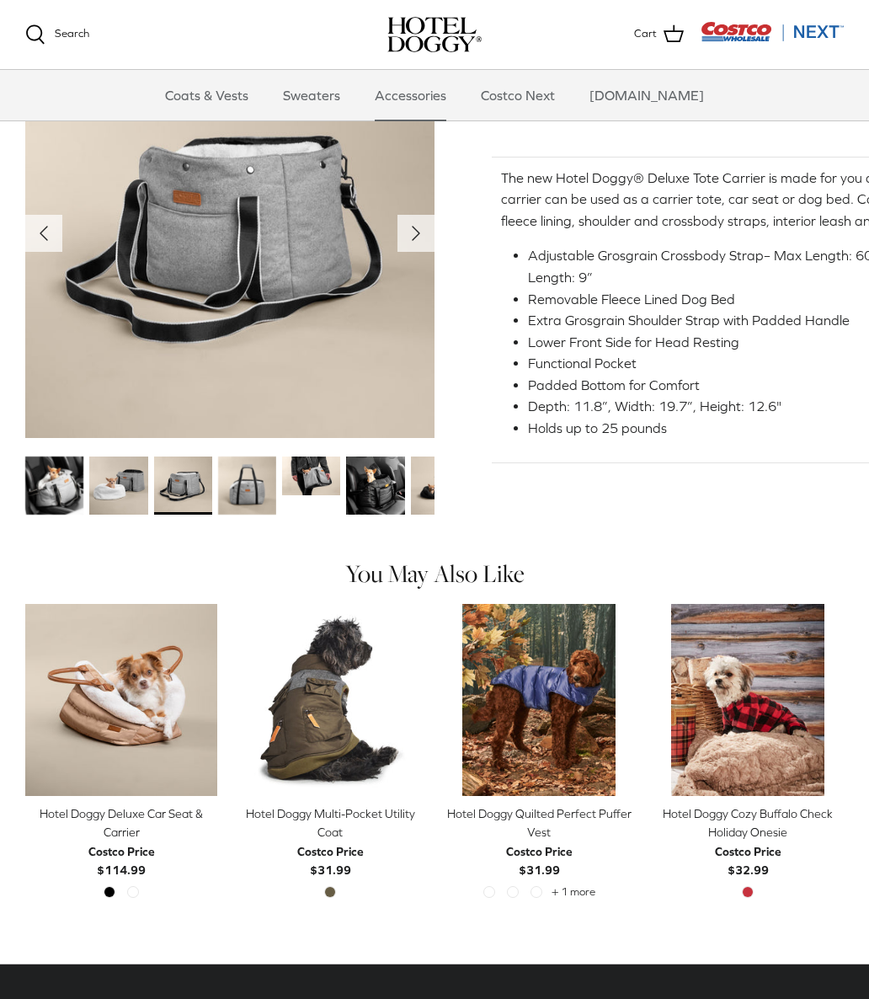
scroll to position [395, 0]
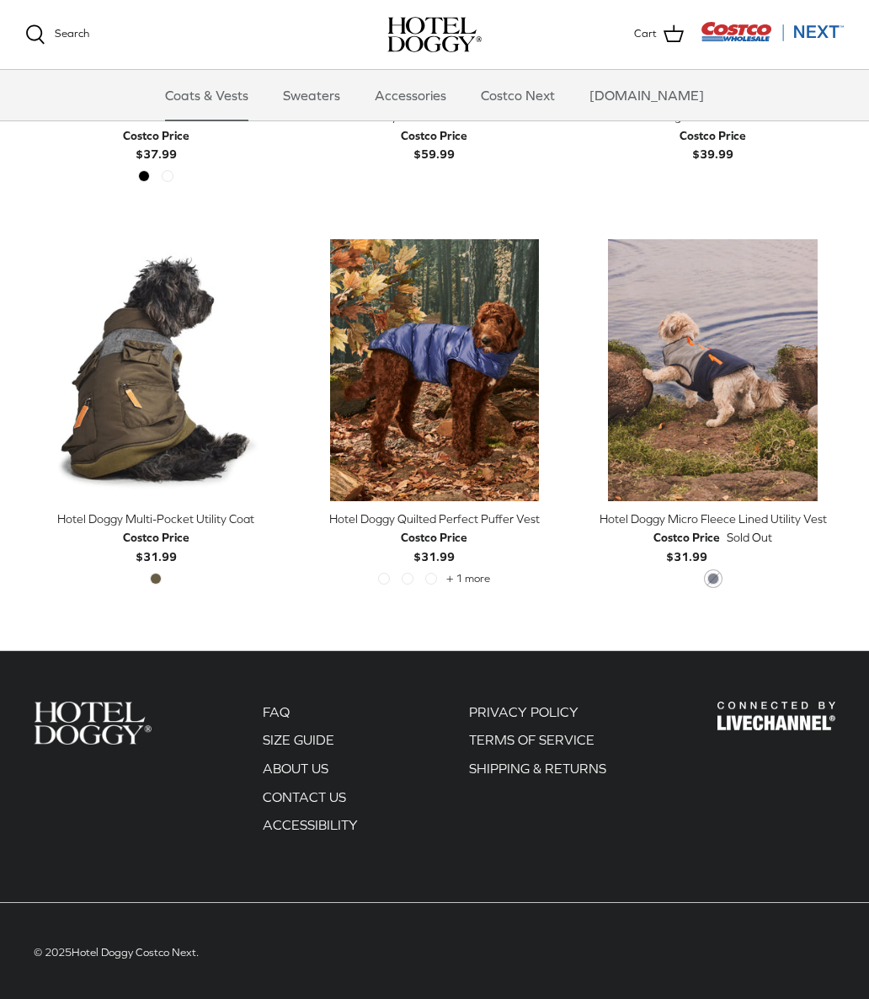
scroll to position [2694, 0]
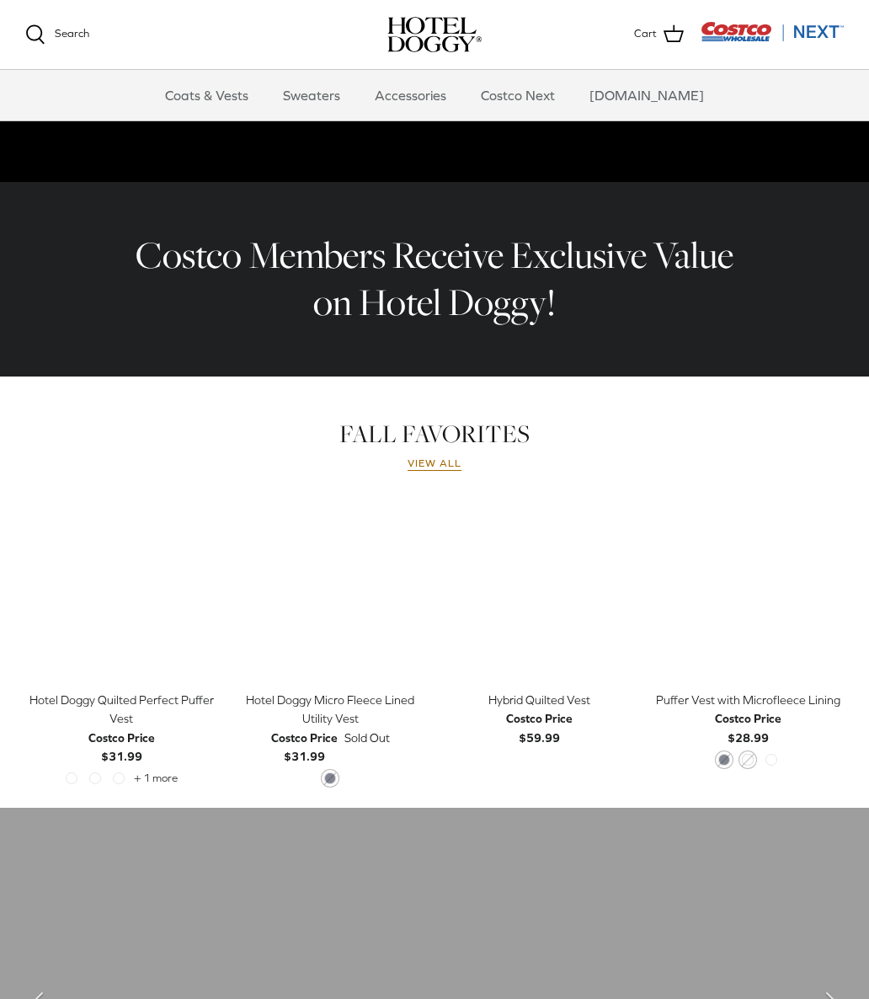
scroll to position [435, 0]
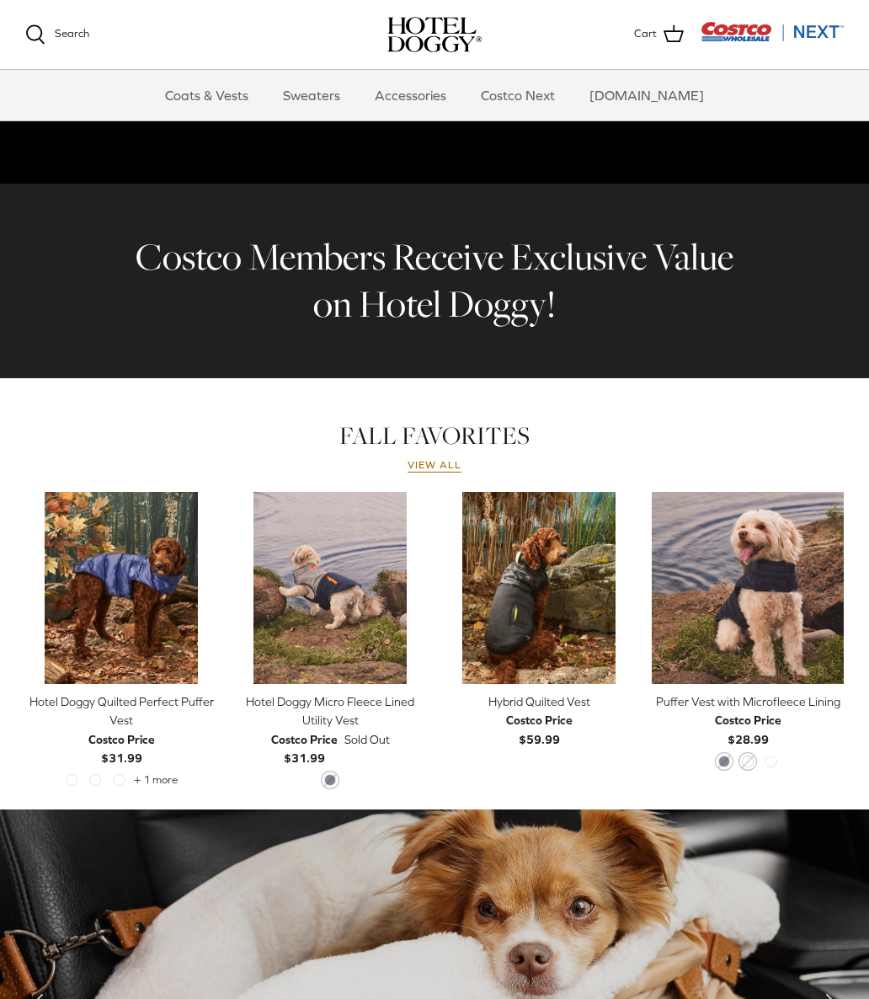
click at [424, 85] on link "Accessories" at bounding box center [411, 95] width 102 height 51
